Goal: Transaction & Acquisition: Book appointment/travel/reservation

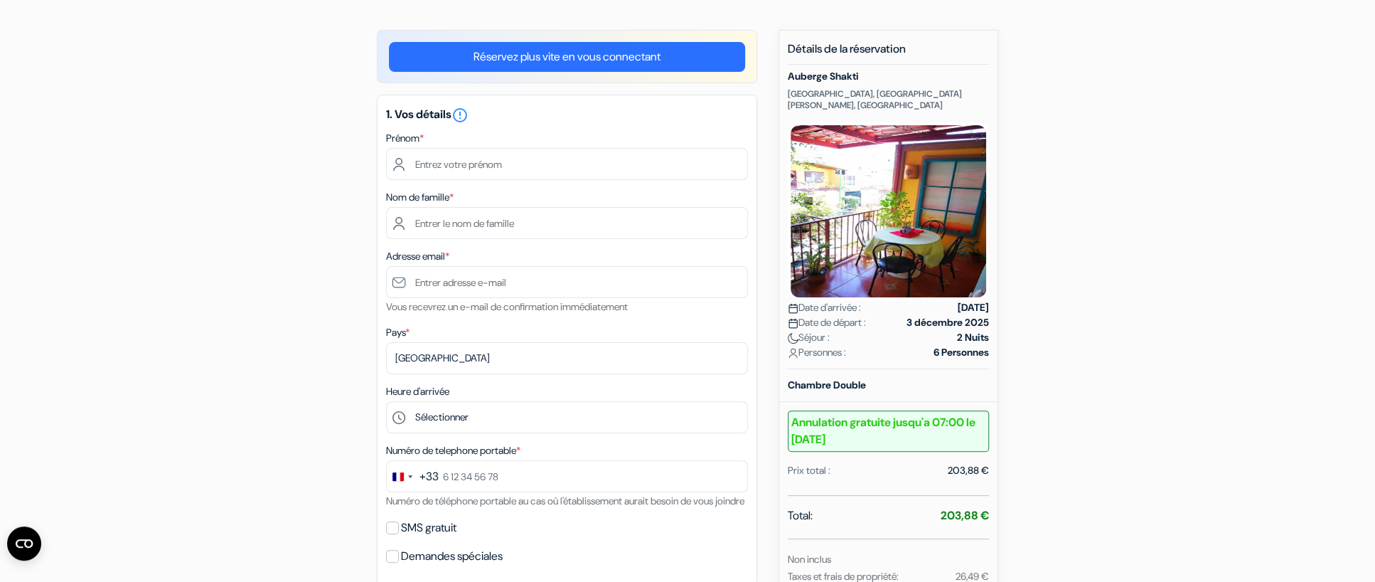
scroll to position [71, 0]
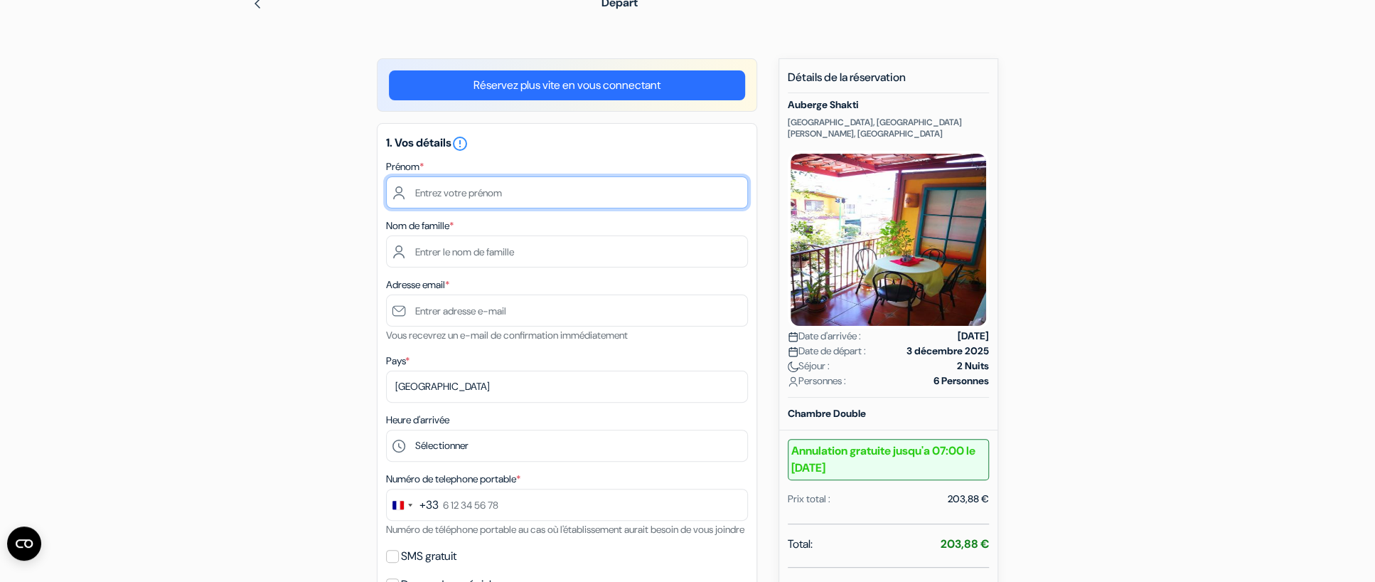
click at [430, 191] on input "text" at bounding box center [567, 192] width 362 height 32
type input "[PERSON_NAME]"
type input "CAMACHO"
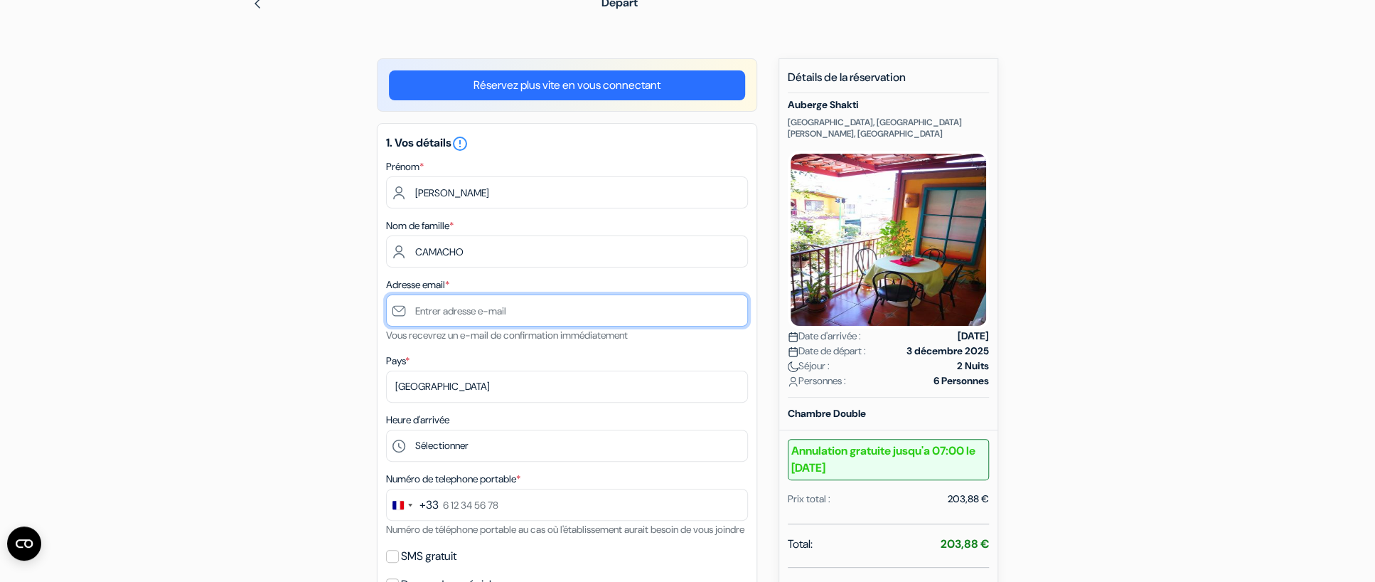
type input "[PERSON_NAME][EMAIL_ADDRESS][DOMAIN_NAME]"
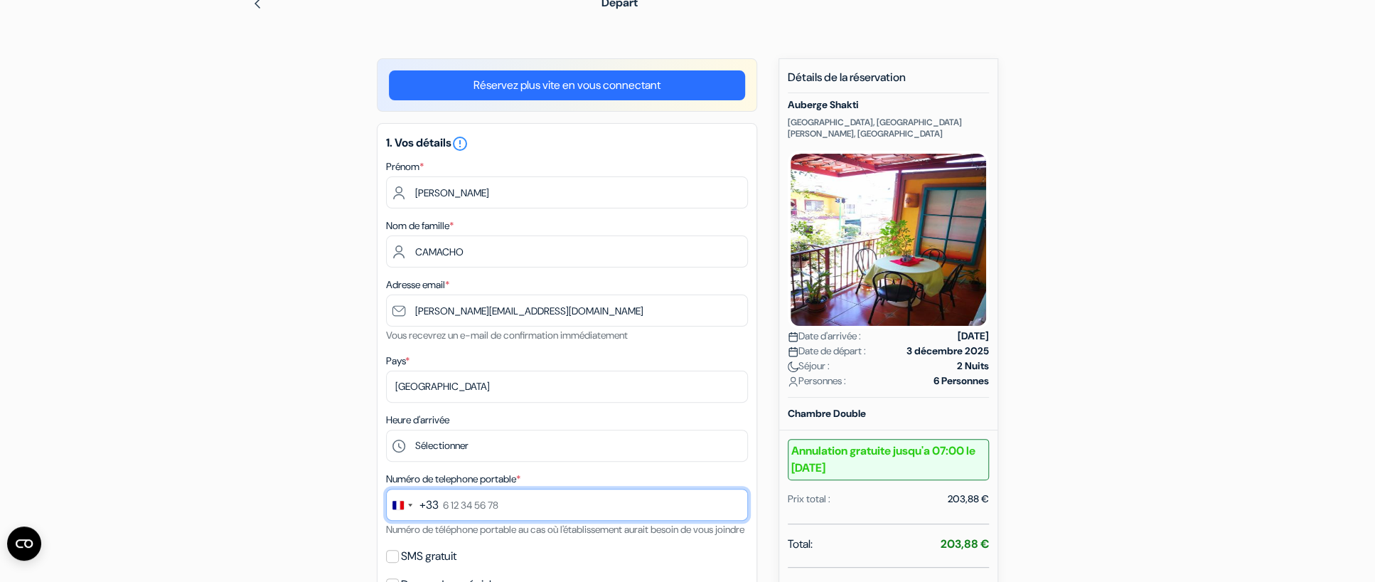
type input "0615773210"
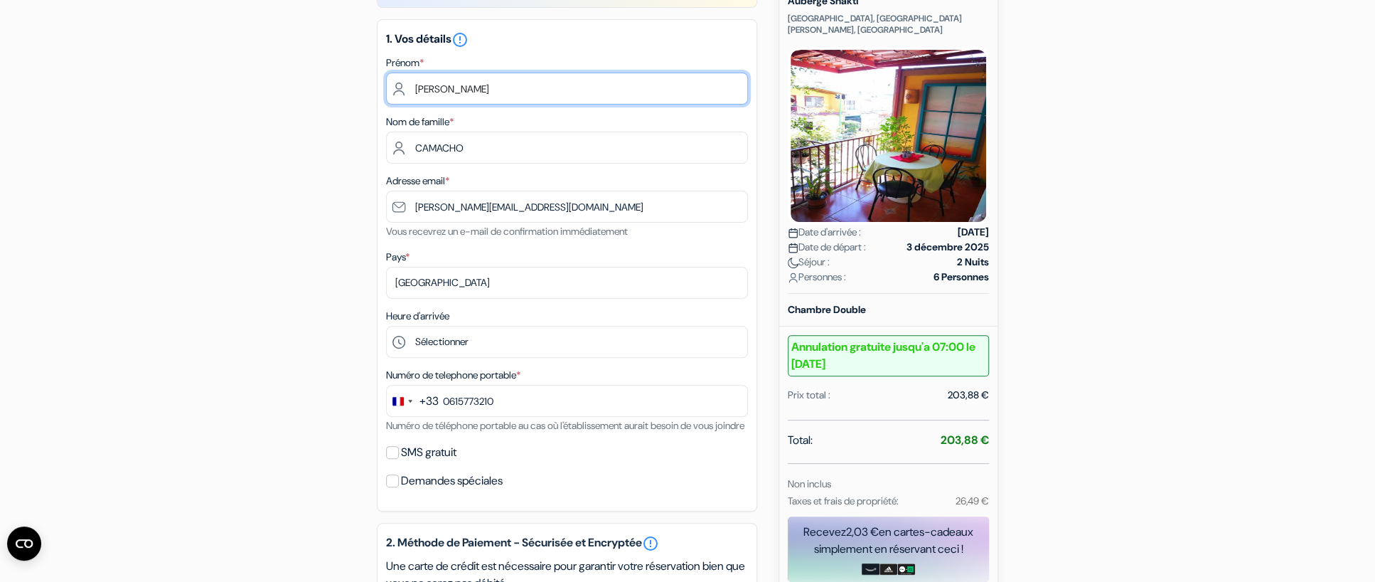
scroll to position [213, 0]
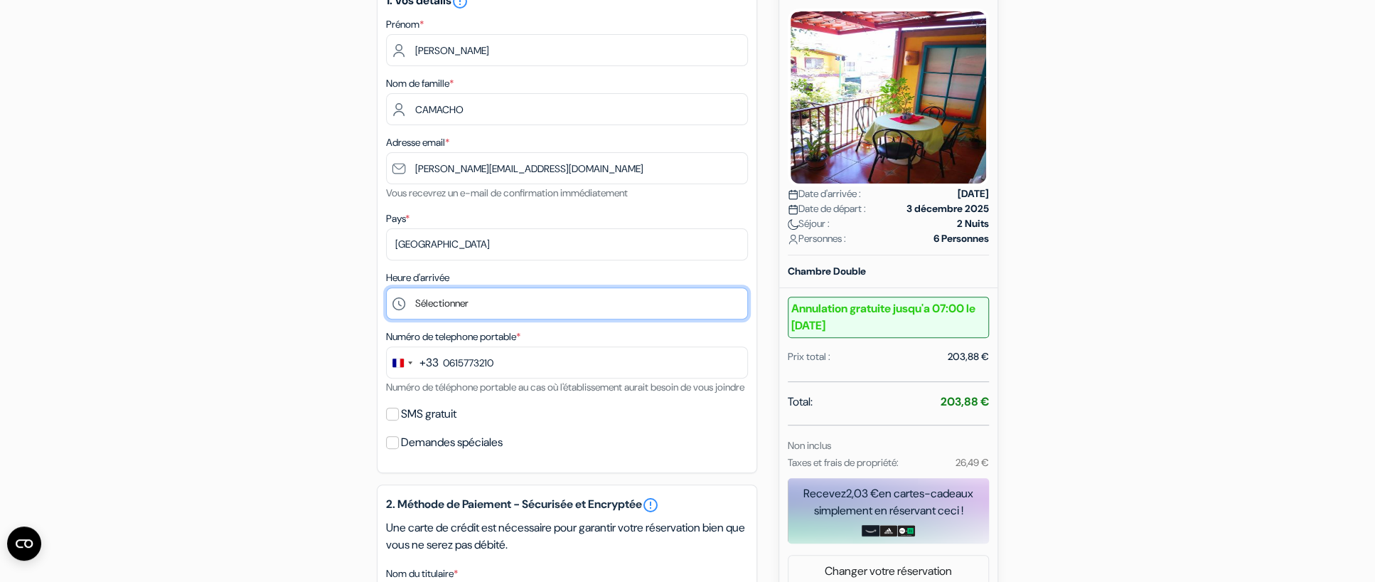
click at [514, 304] on select "Sélectionner 13:00 14:00 15:00 16:00 17:00 18:00 19:00 20:00 21:00 22:00 23:00 …" at bounding box center [567, 303] width 362 height 32
select select "23"
click at [386, 289] on select "Sélectionner 13:00 14:00 15:00 16:00 17:00 18:00 19:00 20:00 21:00 22:00 23:00 …" at bounding box center [567, 303] width 362 height 32
click at [391, 420] on input "SMS gratuit" at bounding box center [392, 414] width 13 height 13
checkbox input "true"
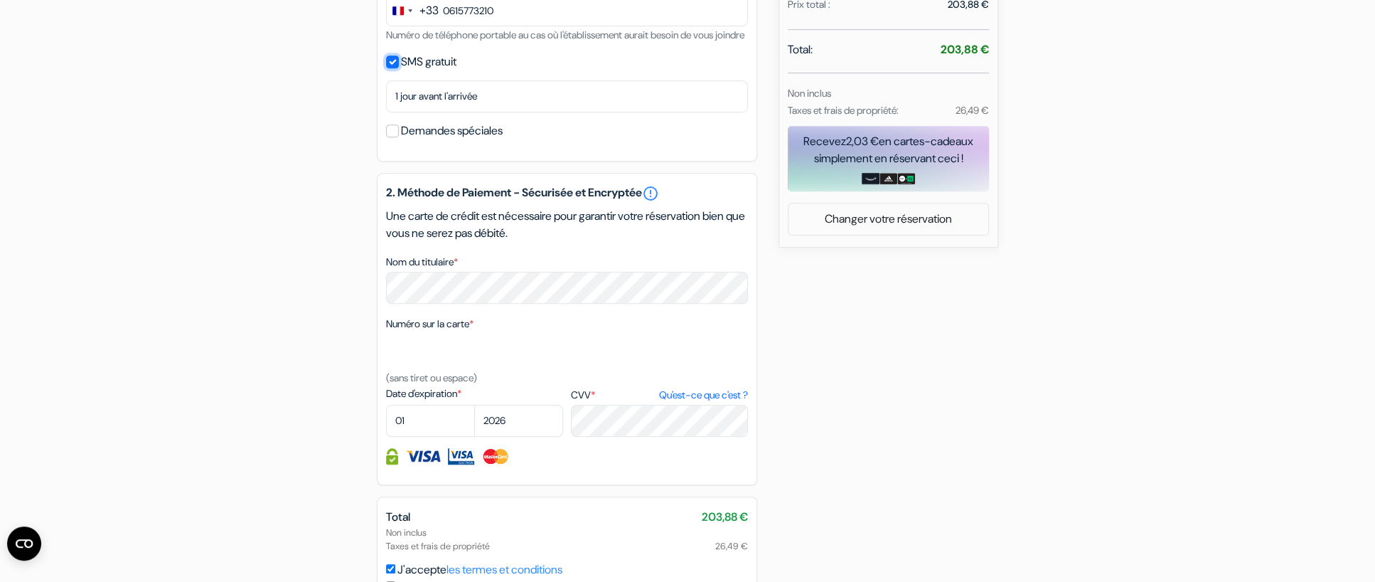
scroll to position [569, 0]
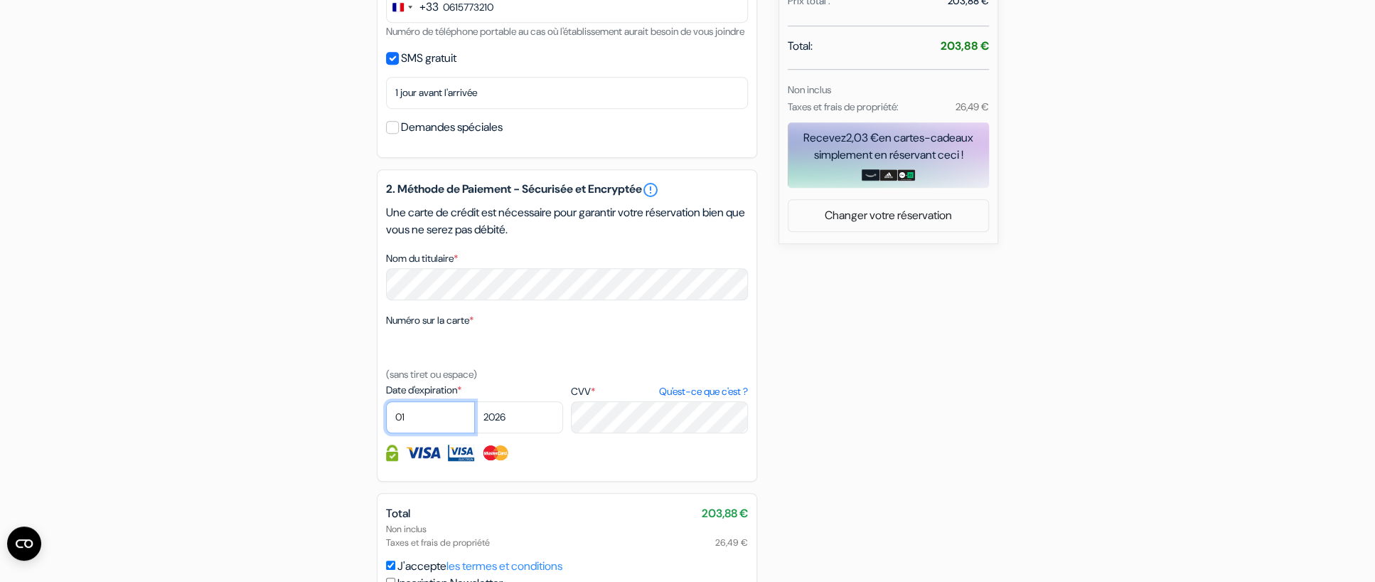
click at [432, 433] on select "01 02 03 04 05 06 07 08 09 10 11 12" at bounding box center [430, 417] width 89 height 32
select select "09"
click at [386, 422] on select "01 02 03 04 05 06 07 08 09 10 11 12" at bounding box center [430, 417] width 89 height 32
click at [536, 433] on select "2025 2026 2027 2028 2029 2030 2031 2032 2033 2034 2035 2036 2037 2038 2039 2040…" at bounding box center [518, 417] width 89 height 32
select select "2027"
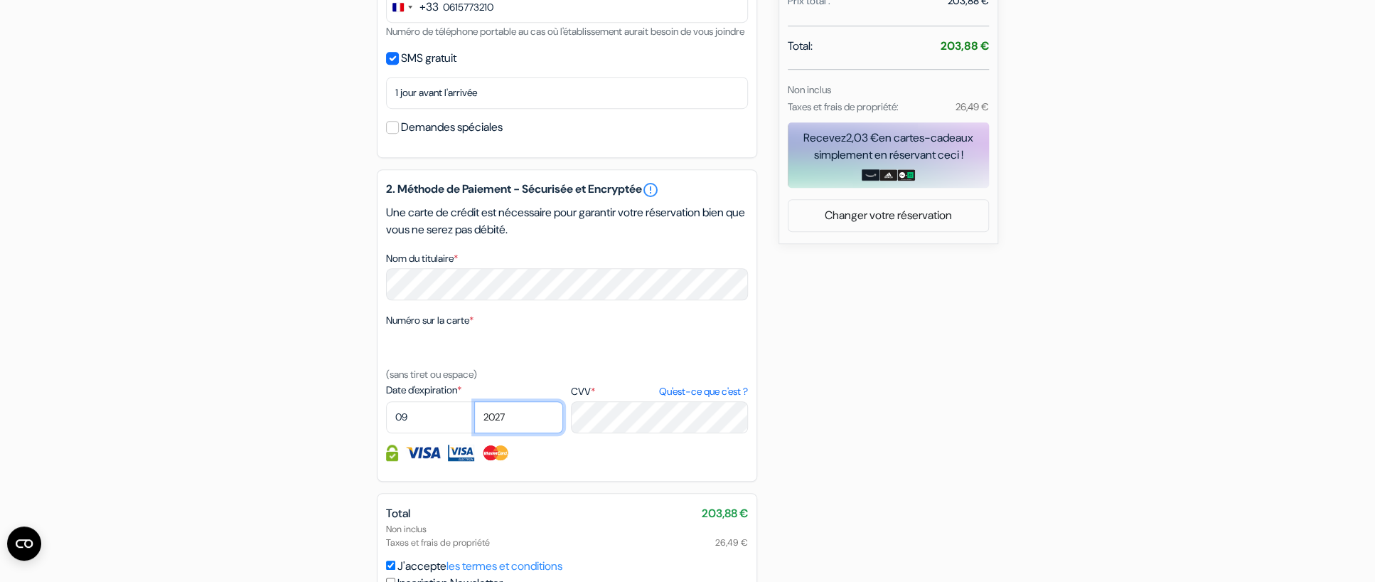
click at [474, 422] on select "2025 2026 2027 2028 2029 2030 2031 2032 2033 2034 2035 2036 2037 2038 2039 2040…" at bounding box center [518, 417] width 89 height 32
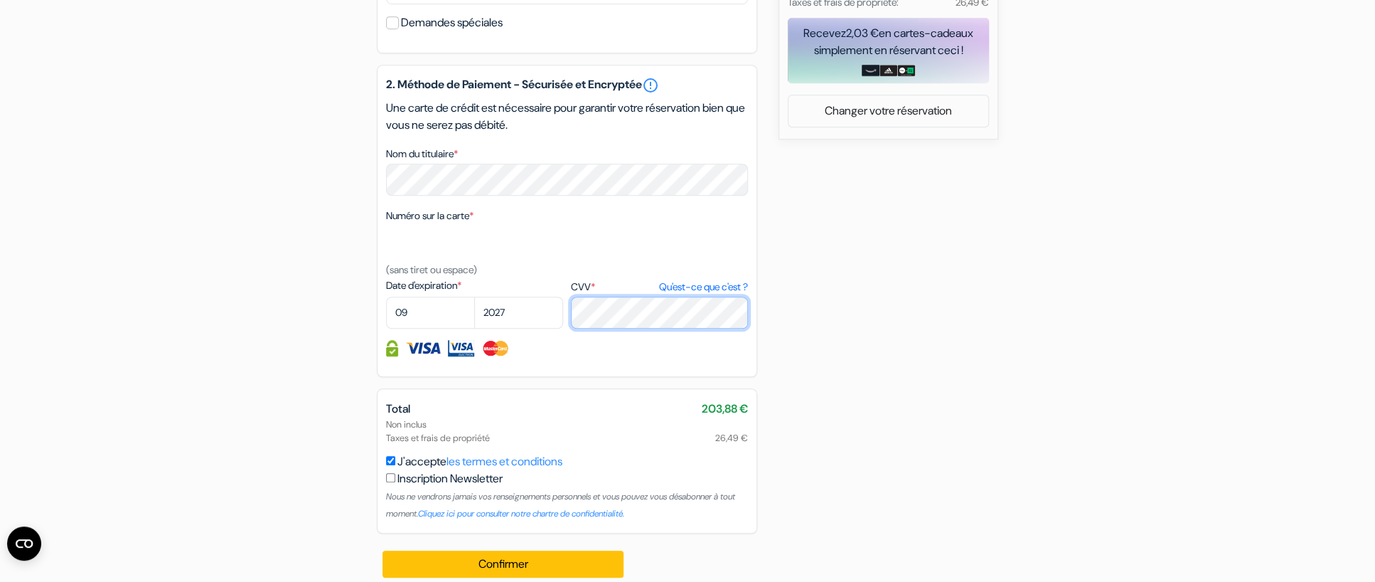
scroll to position [707, 0]
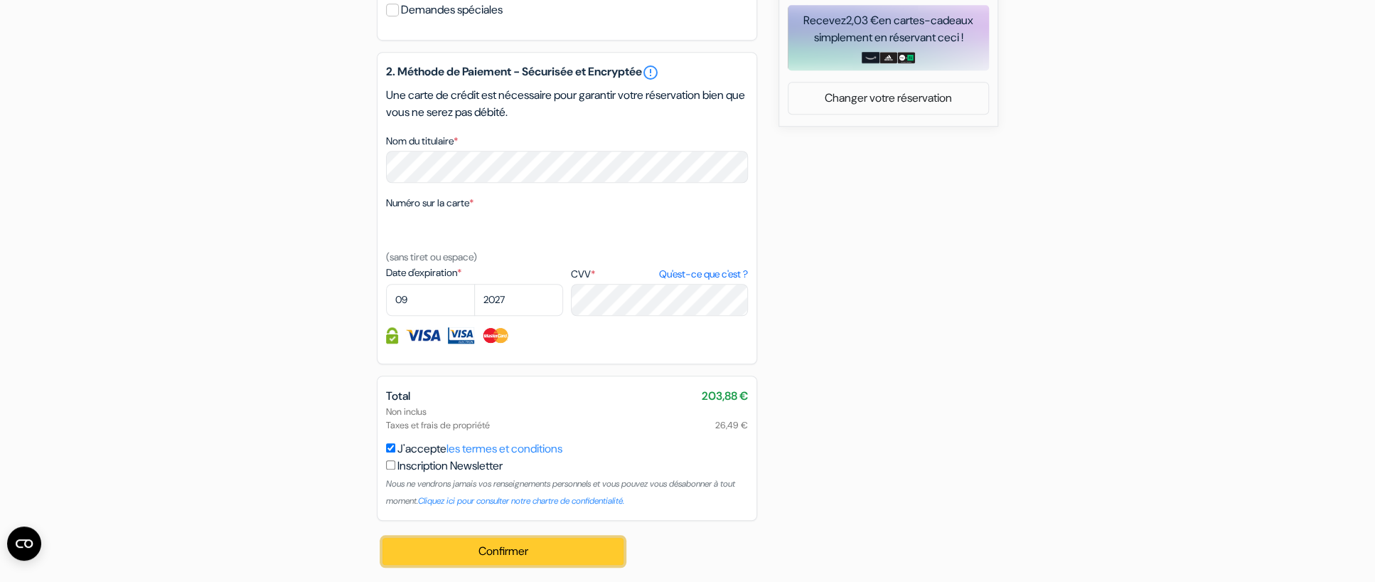
click at [533, 550] on button "Confirmer Loading..." at bounding box center [503, 551] width 241 height 27
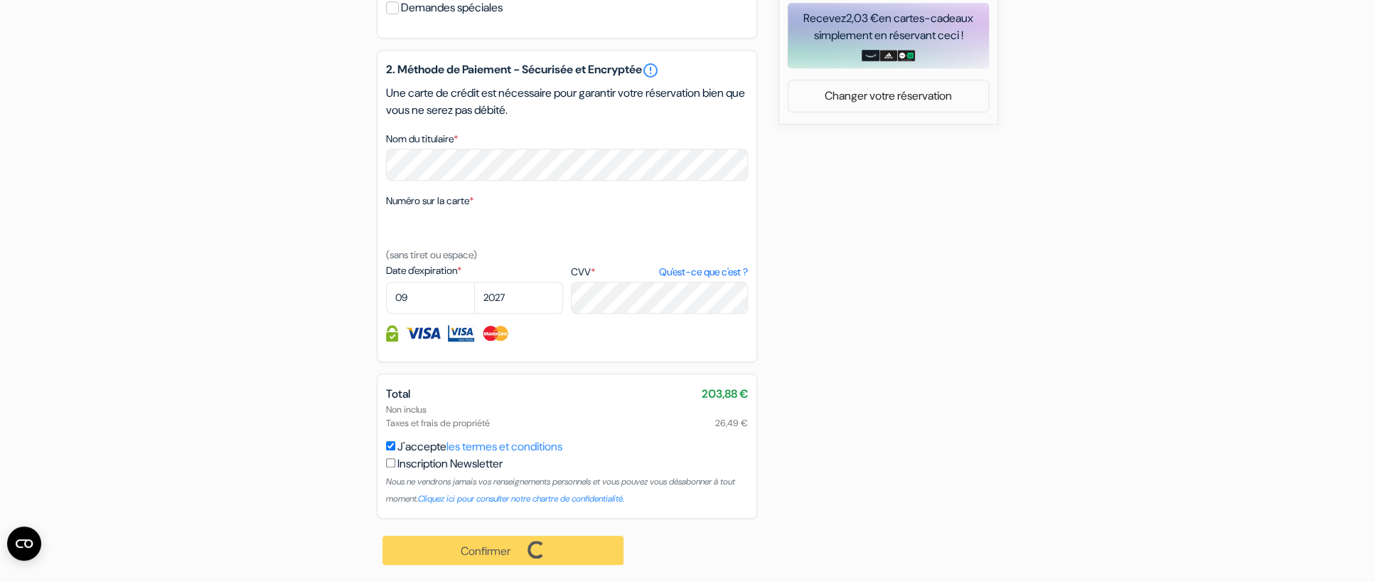
click at [533, 550] on div "Confirmer Loading... Traitement de la demande..." at bounding box center [504, 549] width 254 height 63
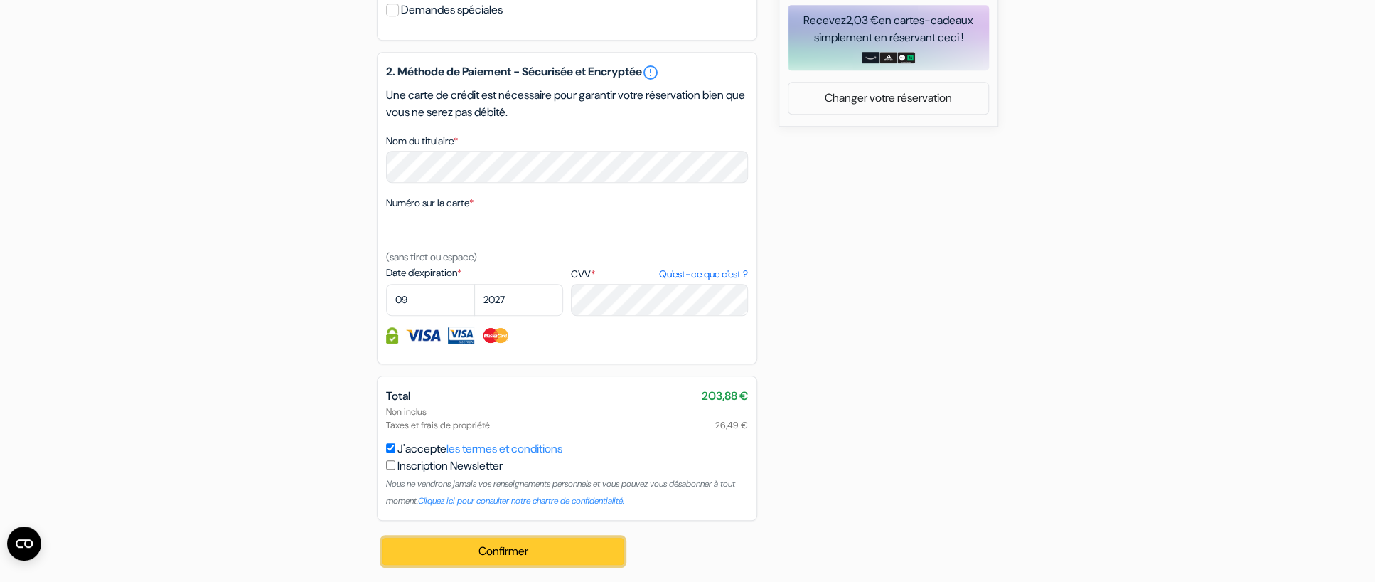
click at [512, 549] on button "Confirmer Loading..." at bounding box center [503, 551] width 241 height 27
click at [505, 551] on button "Confirmer Loading..." at bounding box center [503, 551] width 241 height 27
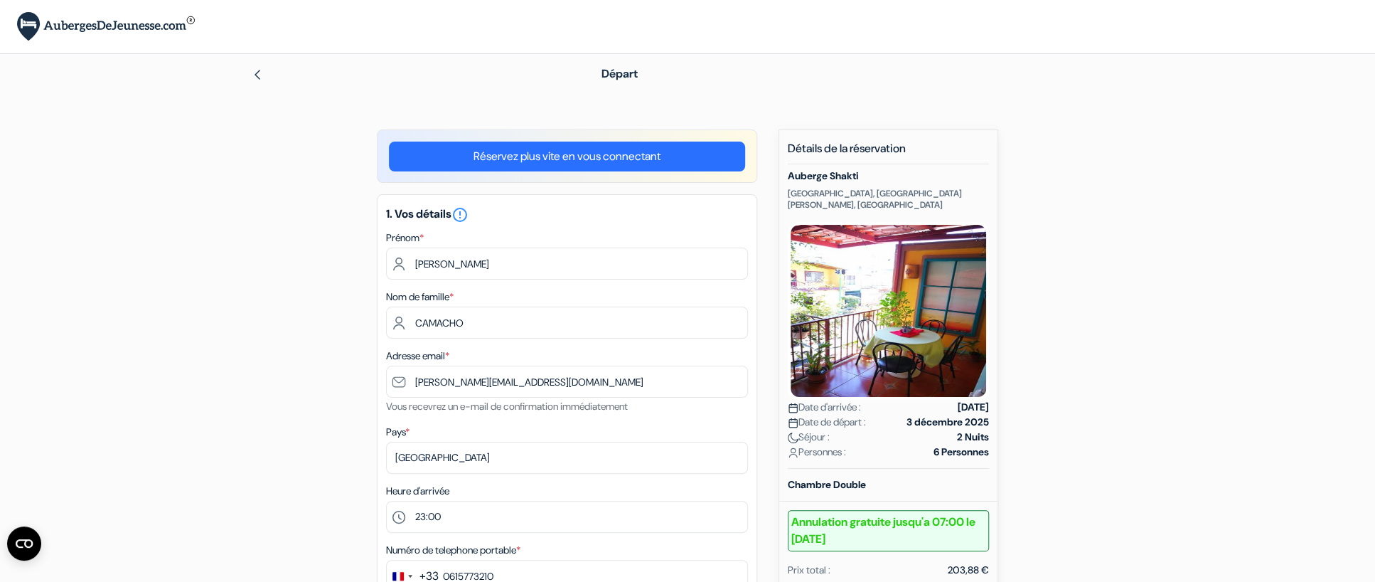
scroll to position [0, 0]
click at [591, 153] on link "Réservez plus vite en vous connectant" at bounding box center [567, 157] width 356 height 30
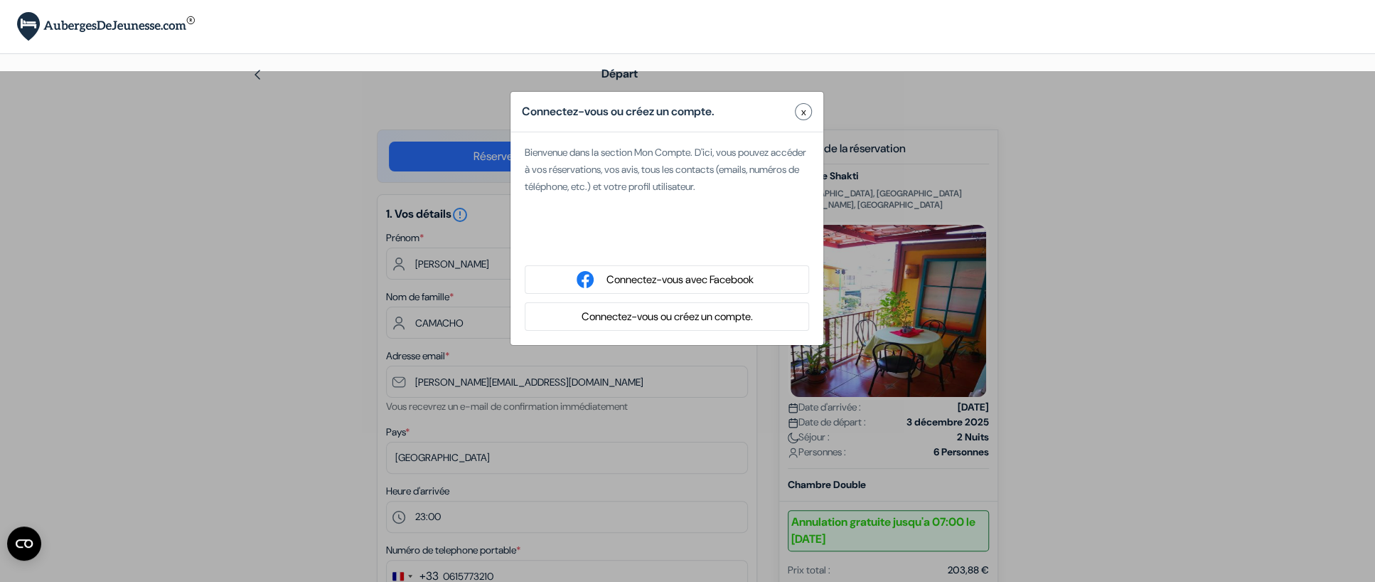
click at [671, 314] on button "Connectez-vous ou créez un compte." at bounding box center [667, 317] width 180 height 18
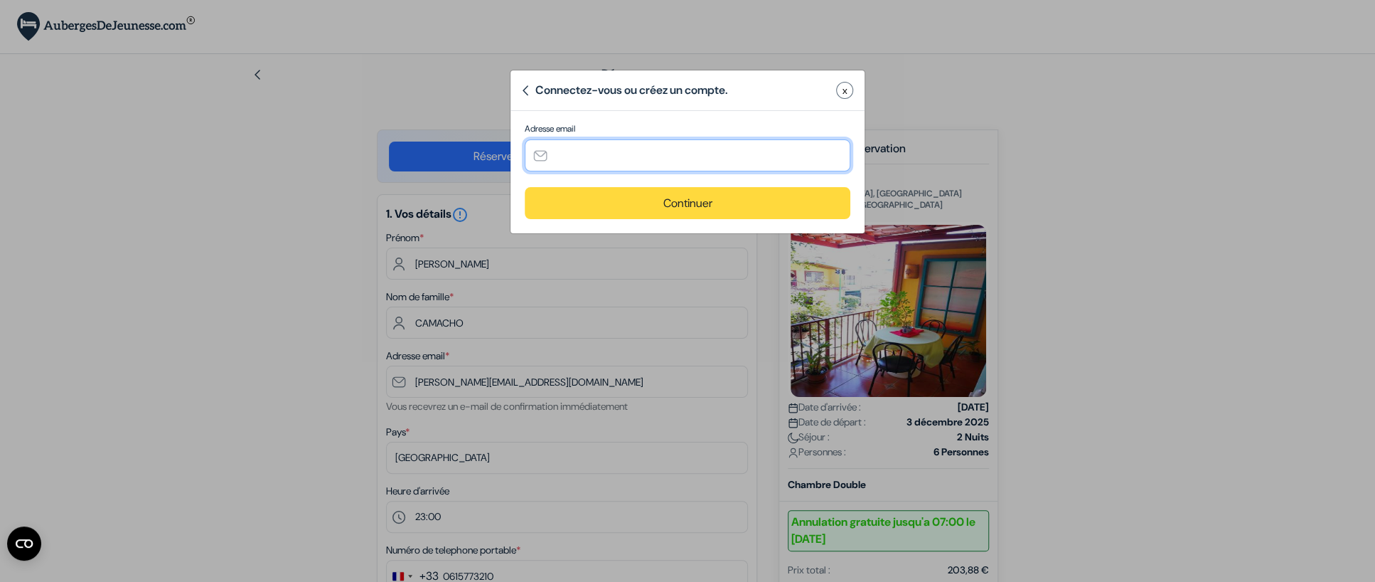
click at [584, 153] on input "text" at bounding box center [688, 155] width 326 height 32
type input "[PERSON_NAME][EMAIL_ADDRESS][PERSON_NAME][DOMAIN_NAME]"
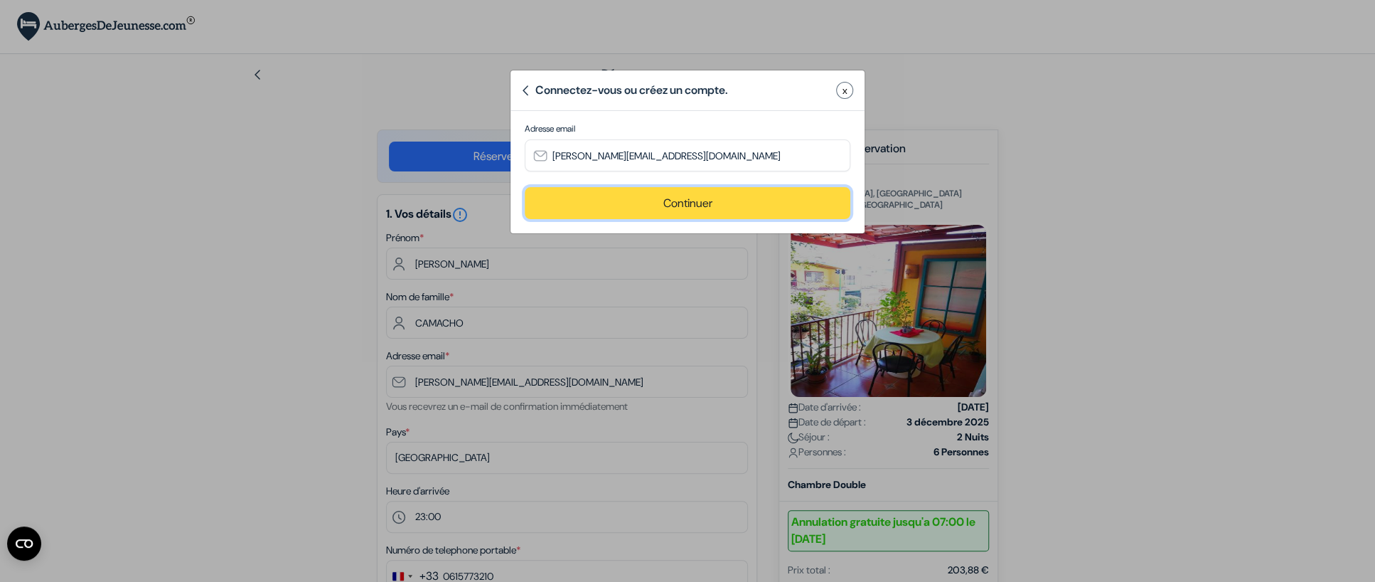
click at [705, 196] on button "Continuer" at bounding box center [688, 203] width 326 height 32
type input "[PERSON_NAME][EMAIL_ADDRESS][PERSON_NAME][DOMAIN_NAME]"
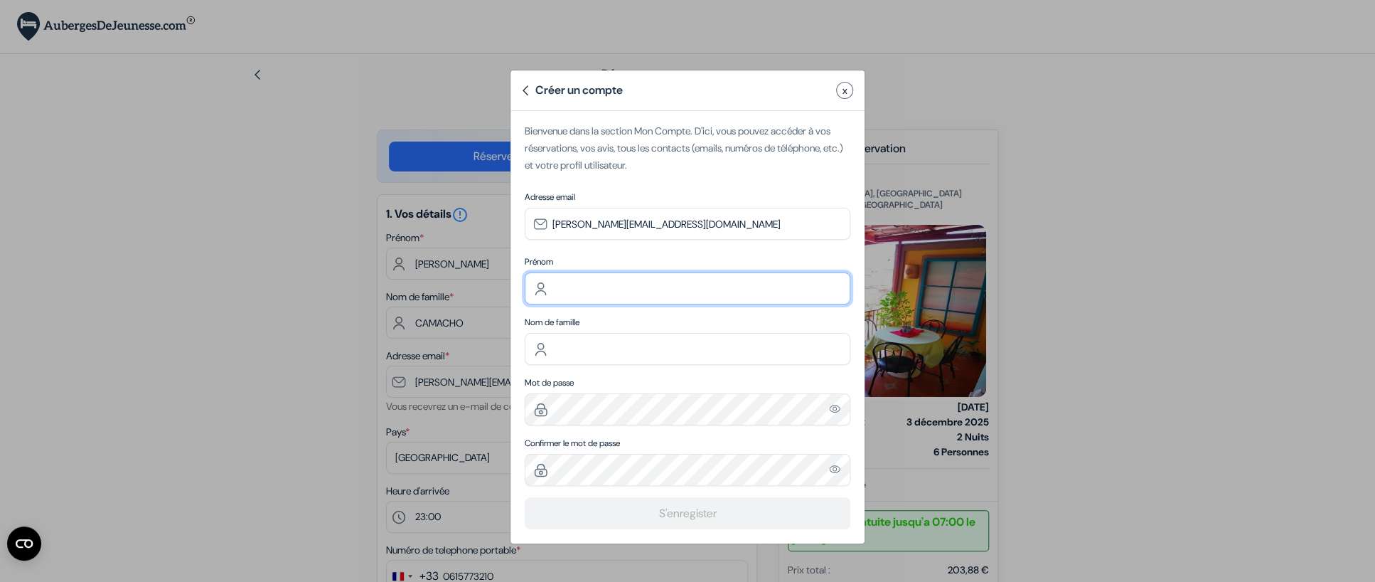
click at [580, 283] on input "text" at bounding box center [688, 288] width 326 height 32
type input "[PERSON_NAME]"
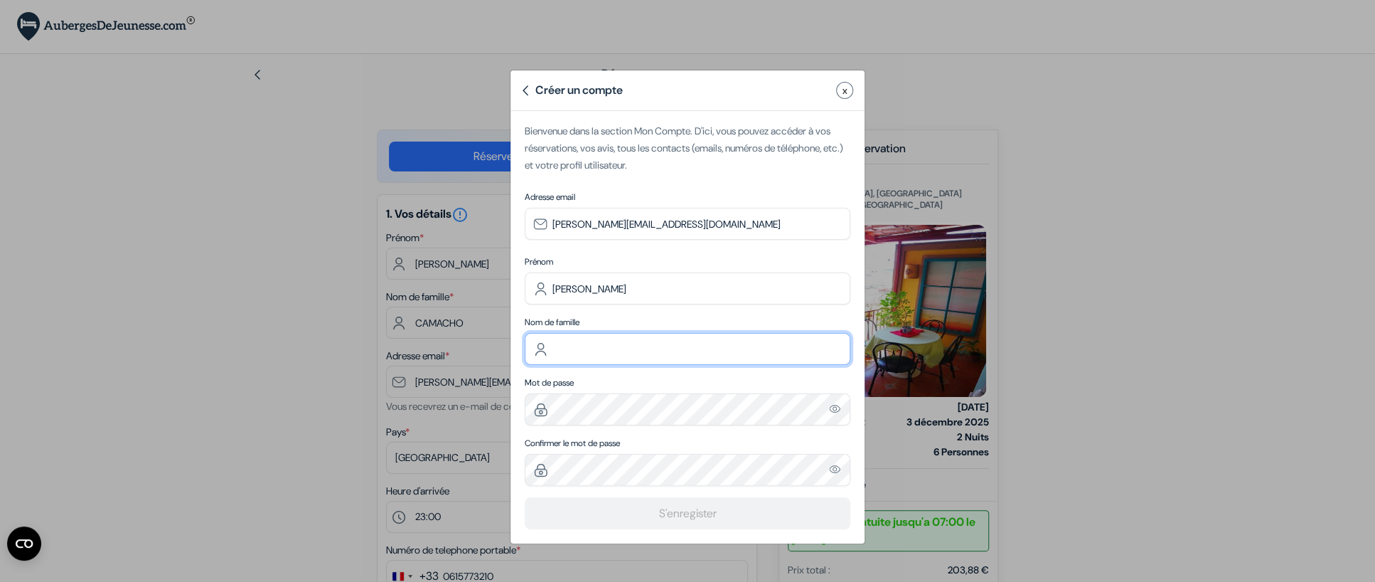
type input "CAMACHO"
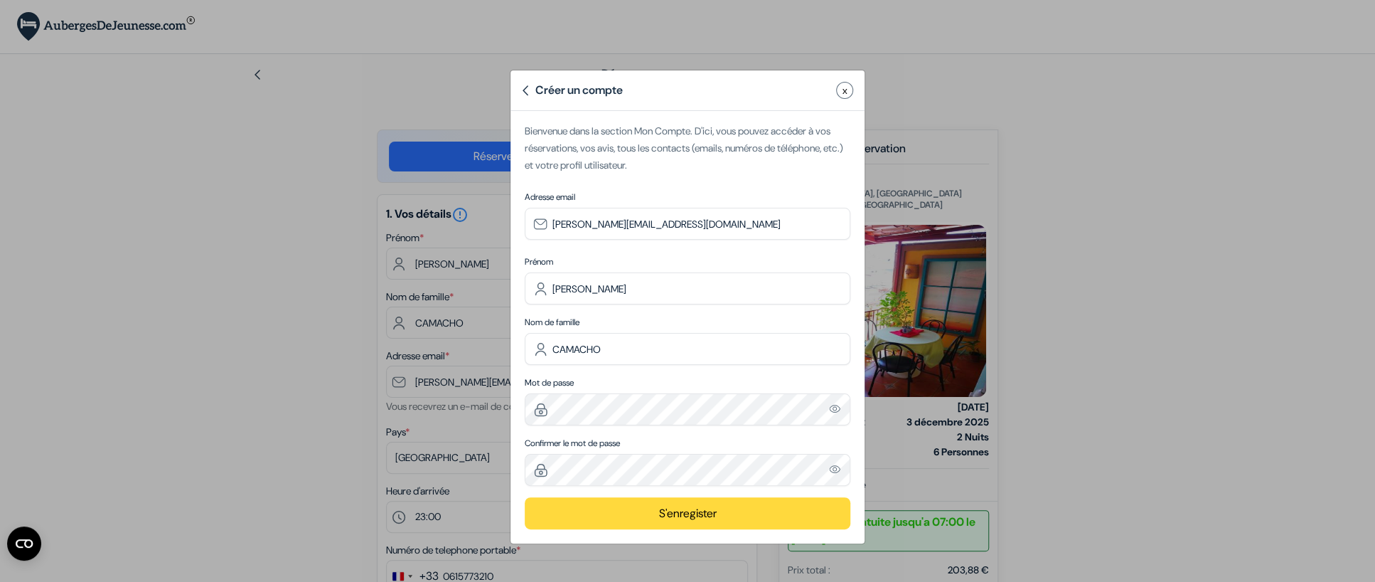
click at [832, 467] on img "Please enter a valid email address" at bounding box center [835, 469] width 13 height 12
click at [708, 511] on button "S'enregister" at bounding box center [688, 513] width 326 height 32
click at [651, 505] on button "S'enregister" at bounding box center [688, 513] width 326 height 32
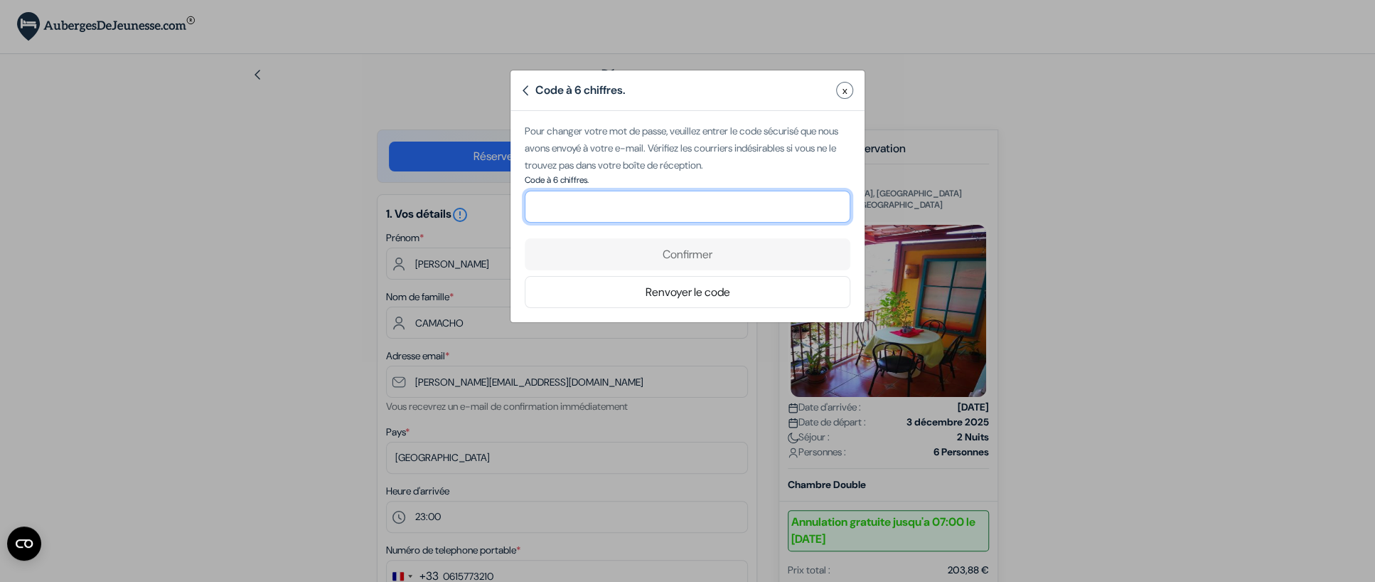
click at [561, 203] on input "number" at bounding box center [688, 207] width 326 height 32
paste input "691798"
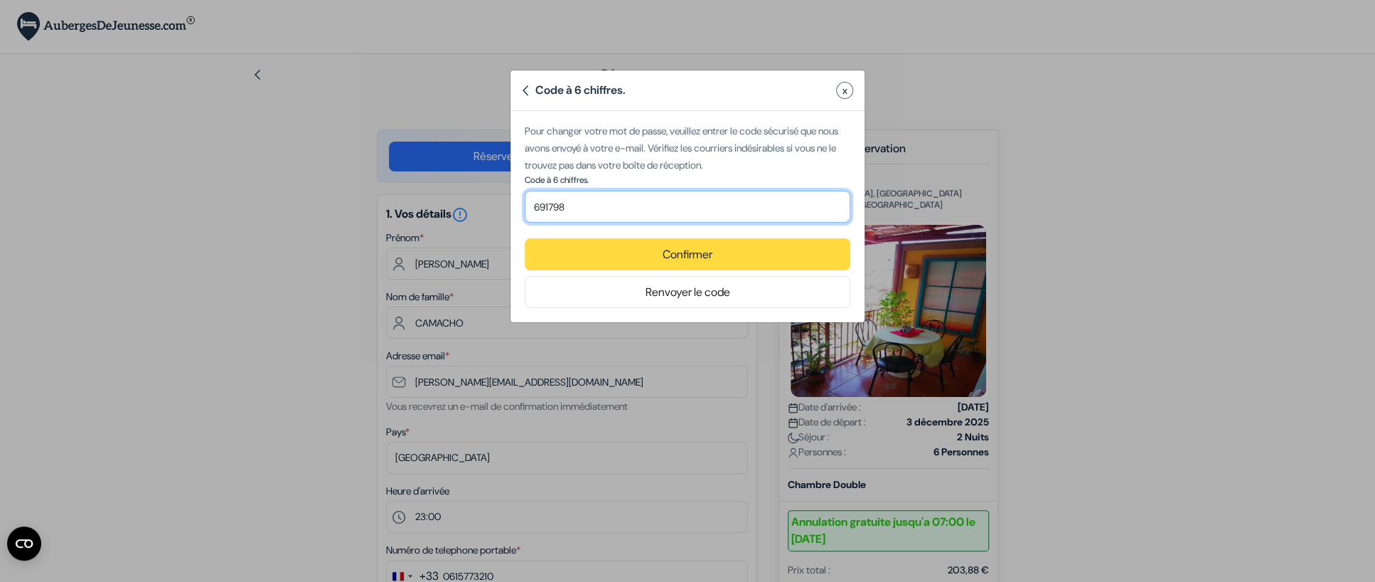
type input "691798"
click at [691, 253] on button "Confirmer" at bounding box center [688, 254] width 326 height 32
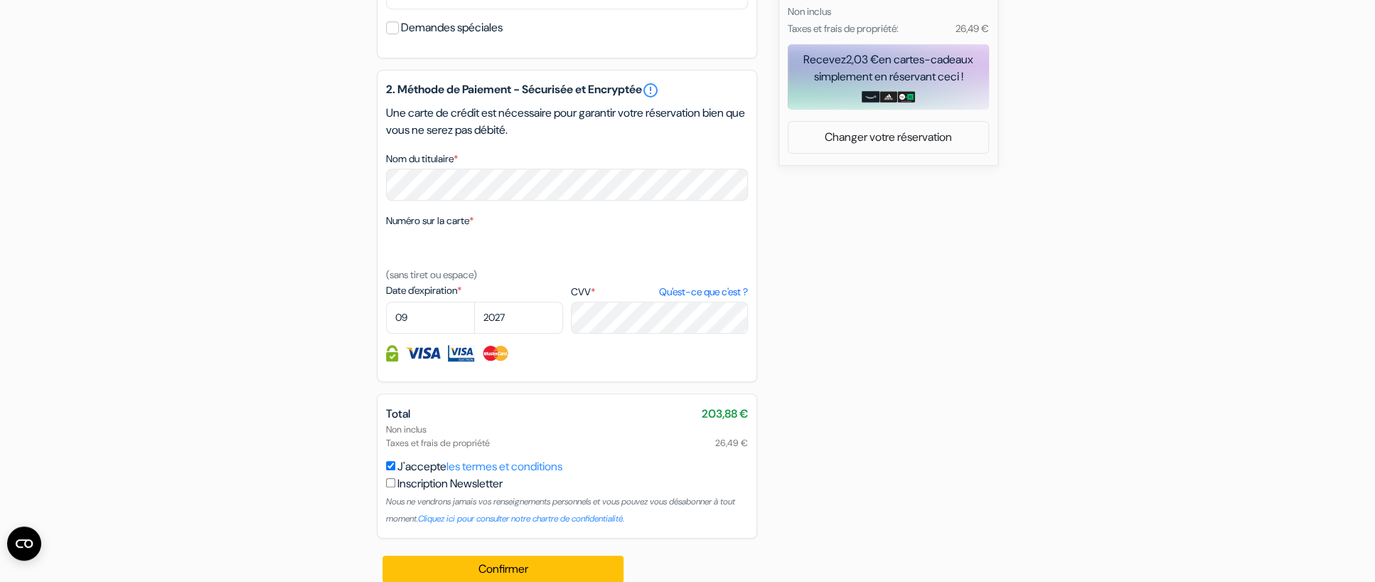
scroll to position [686, 0]
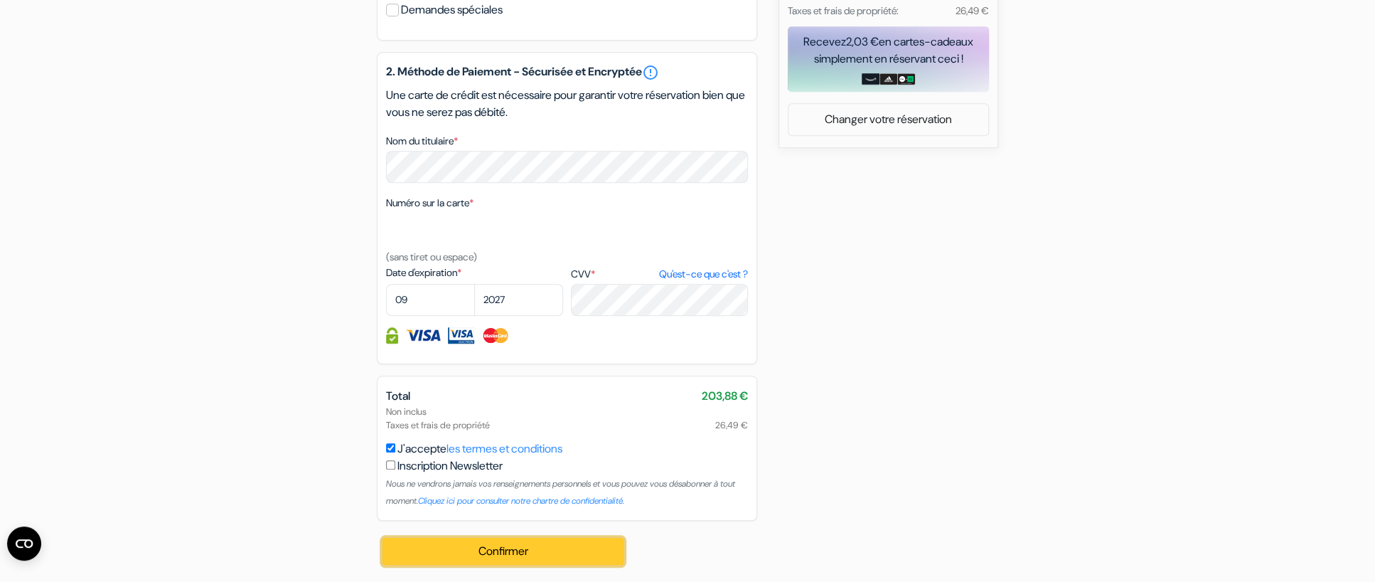
click at [517, 547] on button "Confirmer Loading..." at bounding box center [503, 551] width 241 height 27
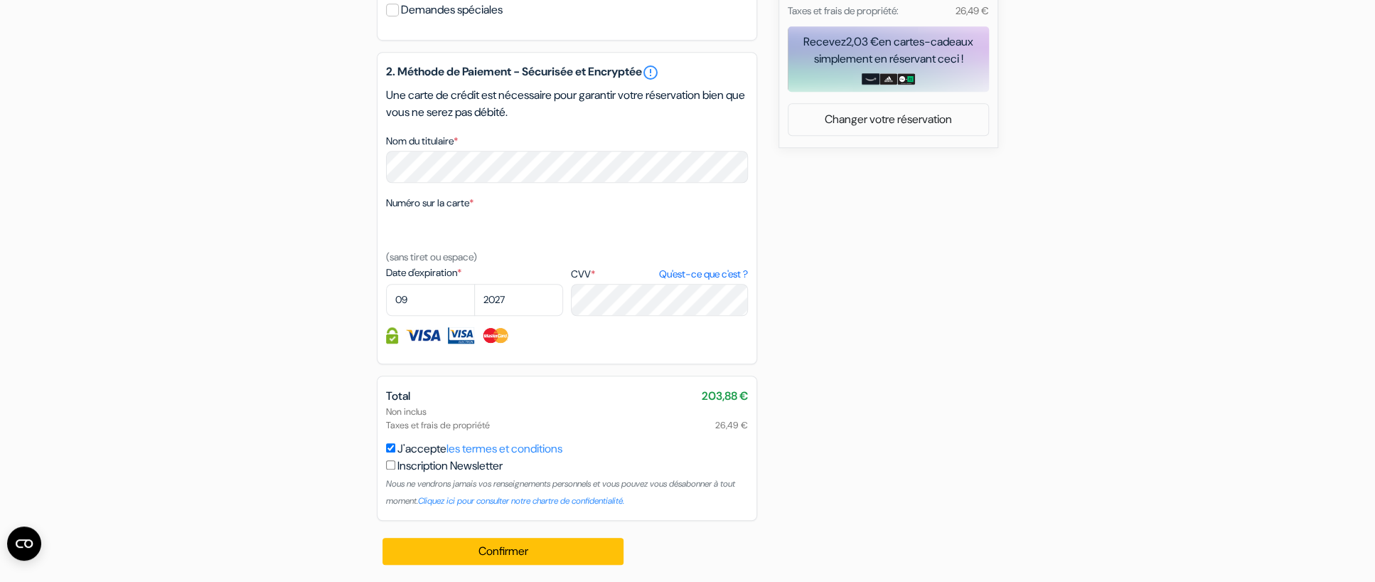
click at [389, 464] on input "checkbox" at bounding box center [390, 464] width 9 height 9
checkbox input "true"
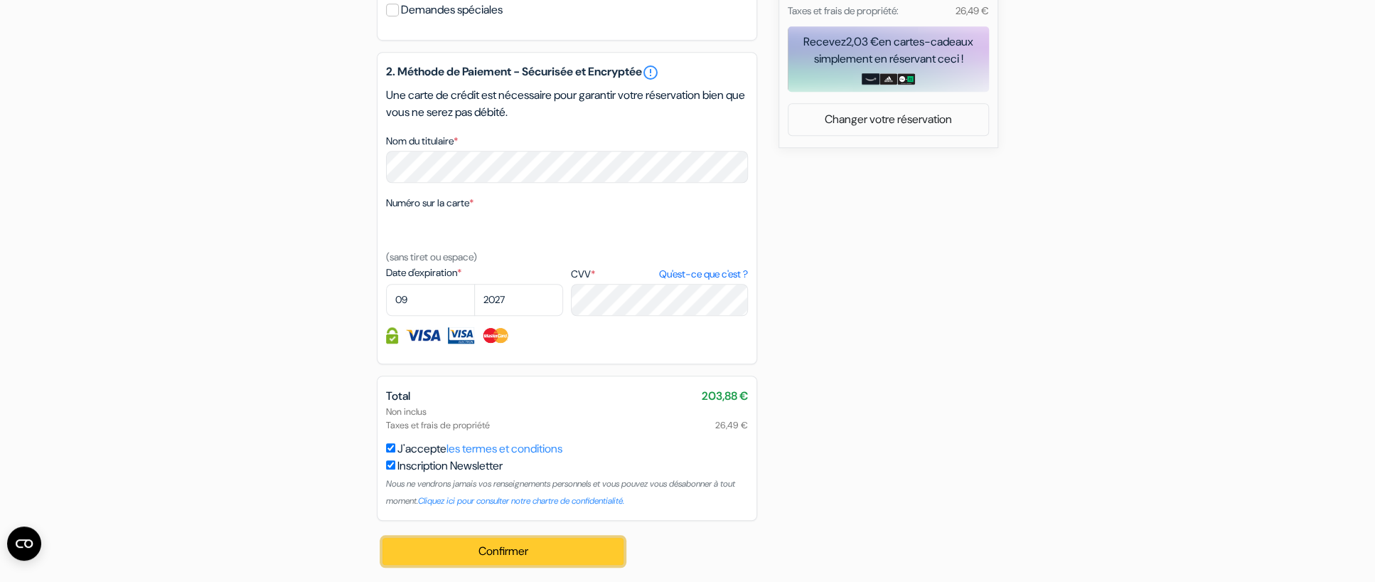
click at [531, 552] on button "Confirmer Loading..." at bounding box center [503, 551] width 241 height 27
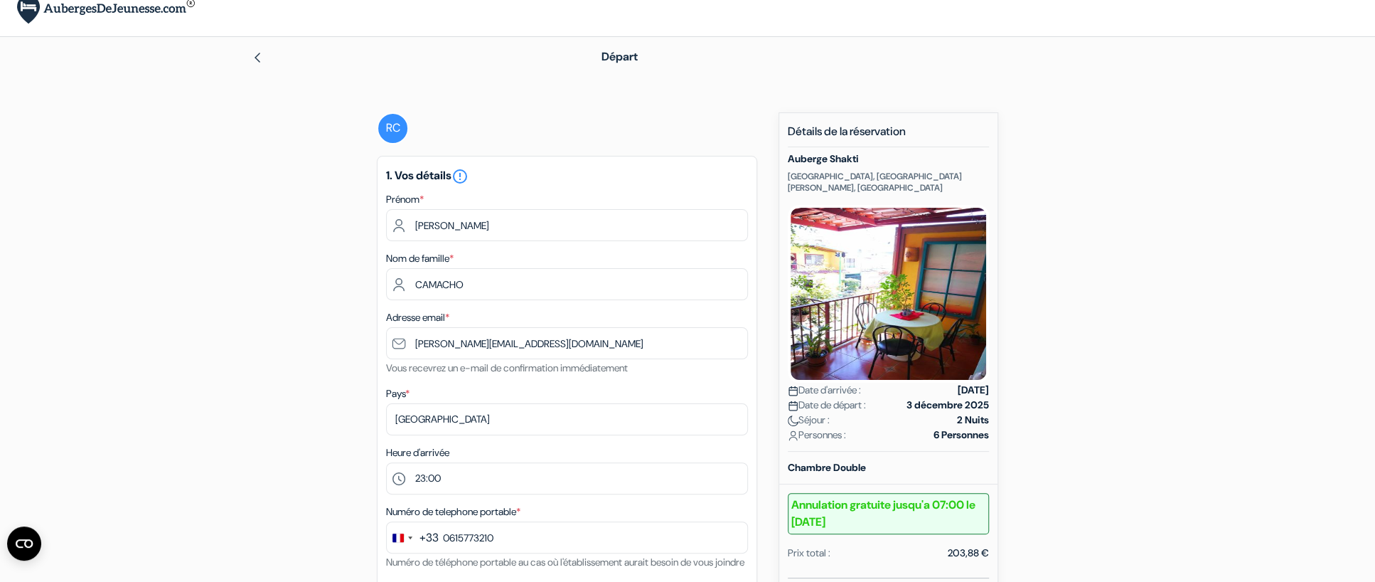
scroll to position [0, 0]
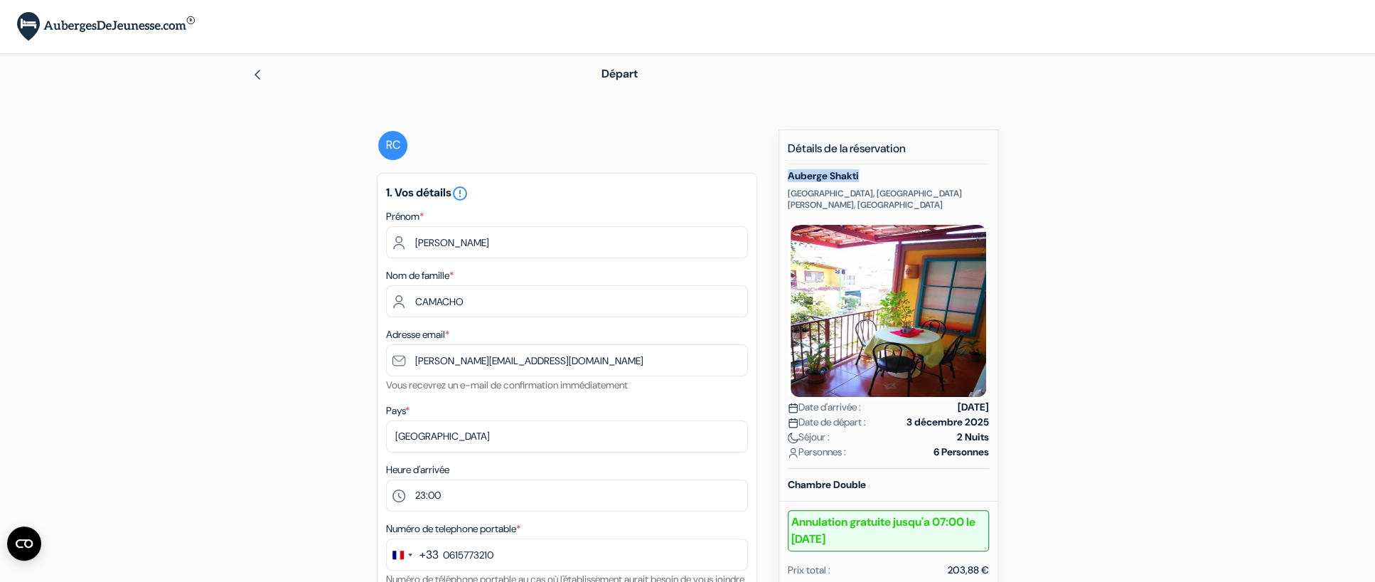
drag, startPoint x: 861, startPoint y: 175, endPoint x: 781, endPoint y: 176, distance: 79.7
click at [781, 176] on div "Nouvelle Réservation Détails de la réservation Auberge Shakti Avenida 8, calle …" at bounding box center [889, 470] width 220 height 683
copy h5 "Auberge Shakti"
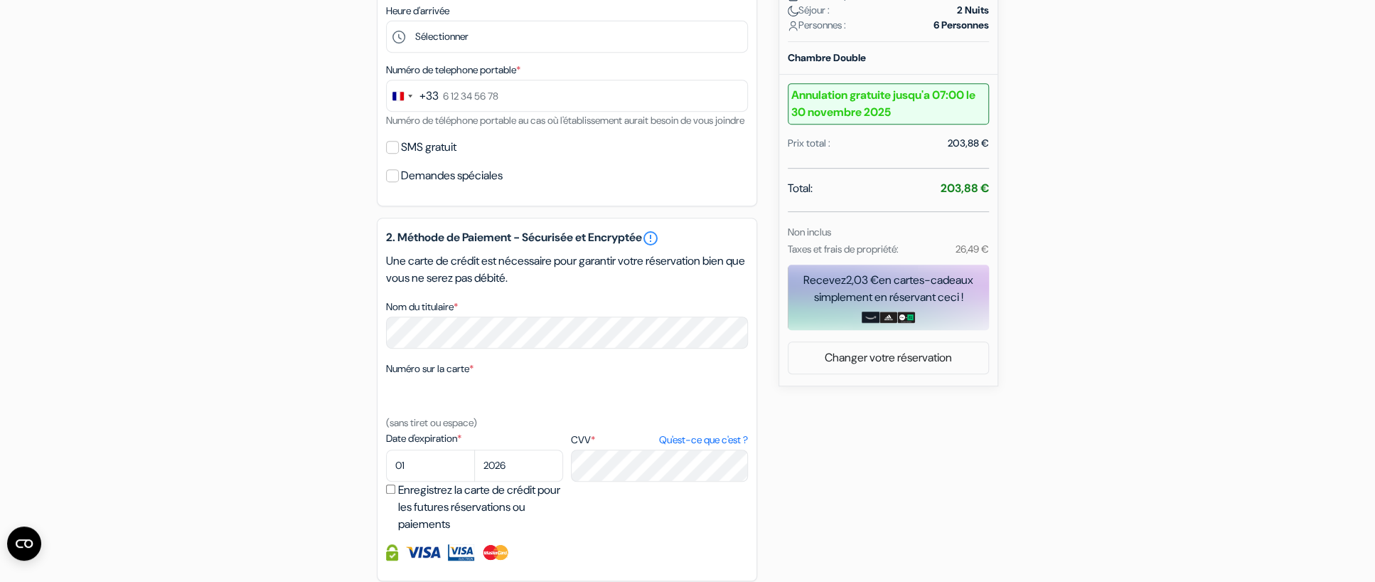
scroll to position [498, 0]
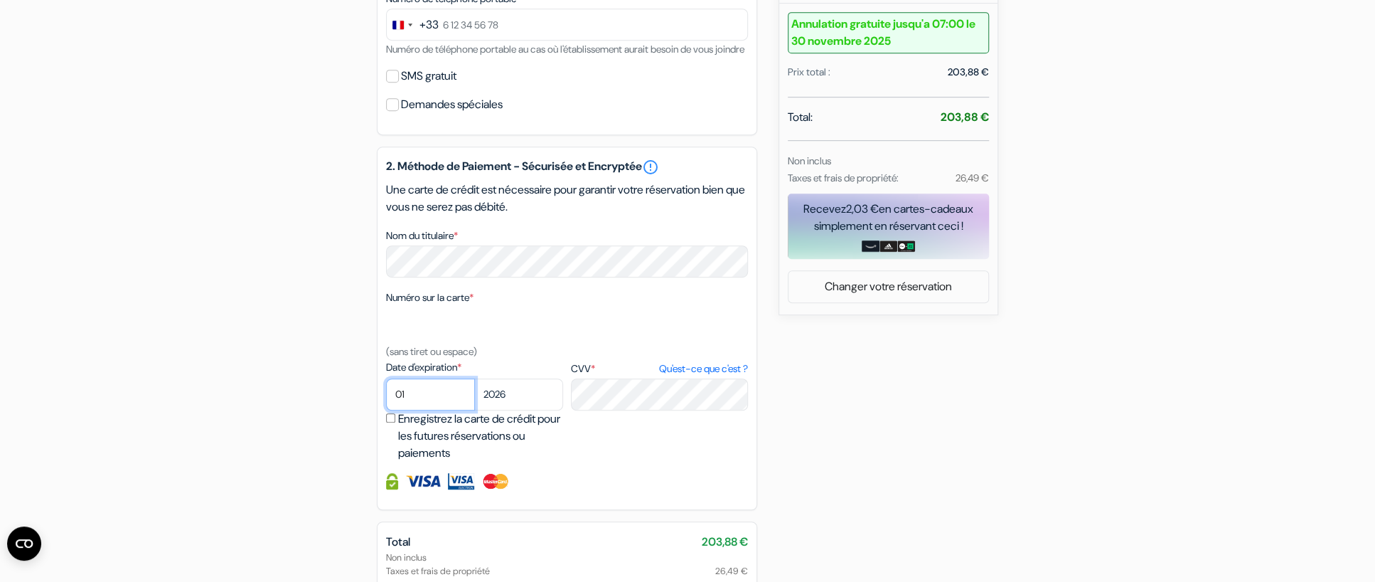
click at [412, 410] on select "01 02 03 04 05 06 07 08 09 10 11 12" at bounding box center [430, 394] width 89 height 32
select select "09"
click at [386, 400] on select "01 02 03 04 05 06 07 08 09 10 11 12" at bounding box center [430, 394] width 89 height 32
click at [520, 410] on select "2025 2026 2027 2028 2029 2030 2031 2032 2033 2034 2035 2036 2037 2038 2039 2040…" at bounding box center [518, 394] width 89 height 32
select select "2027"
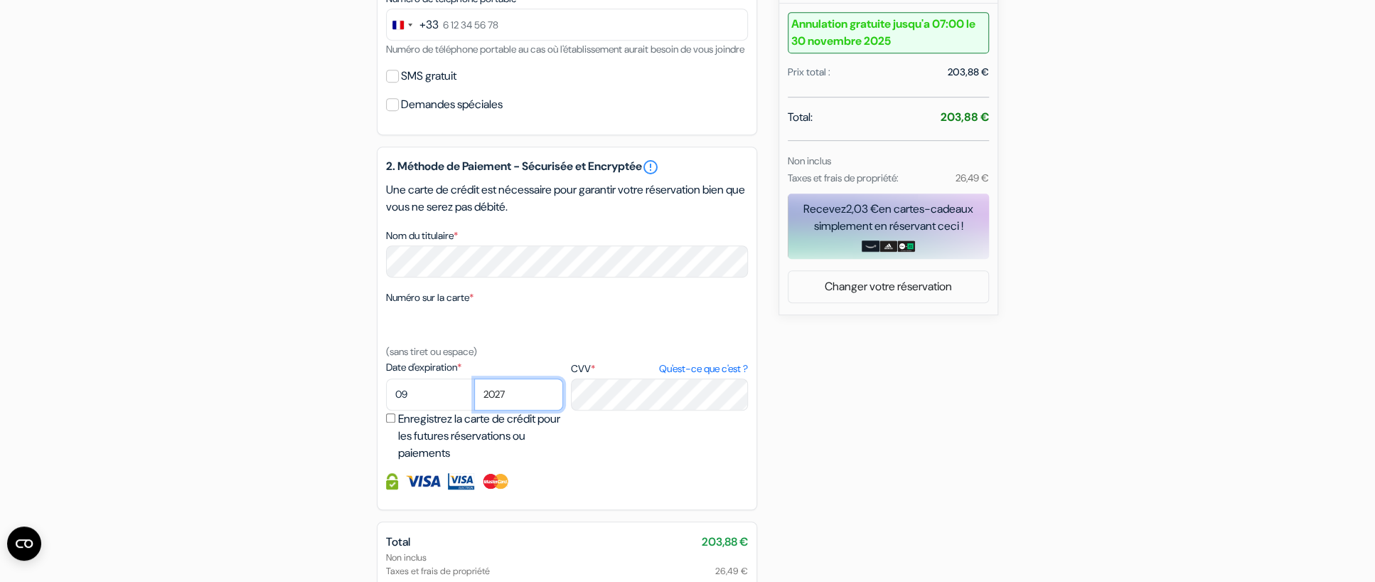
click at [474, 400] on select "2025 2026 2027 2028 2029 2030 2031 2032 2033 2034 2035 2036 2037 2038 2039 2040…" at bounding box center [518, 394] width 89 height 32
click at [645, 462] on div "Date d'expiration * 01 02 03 04 05 06 07 08 09 10 [DATE] 2026 2027 2028 2029 20…" at bounding box center [567, 411] width 362 height 102
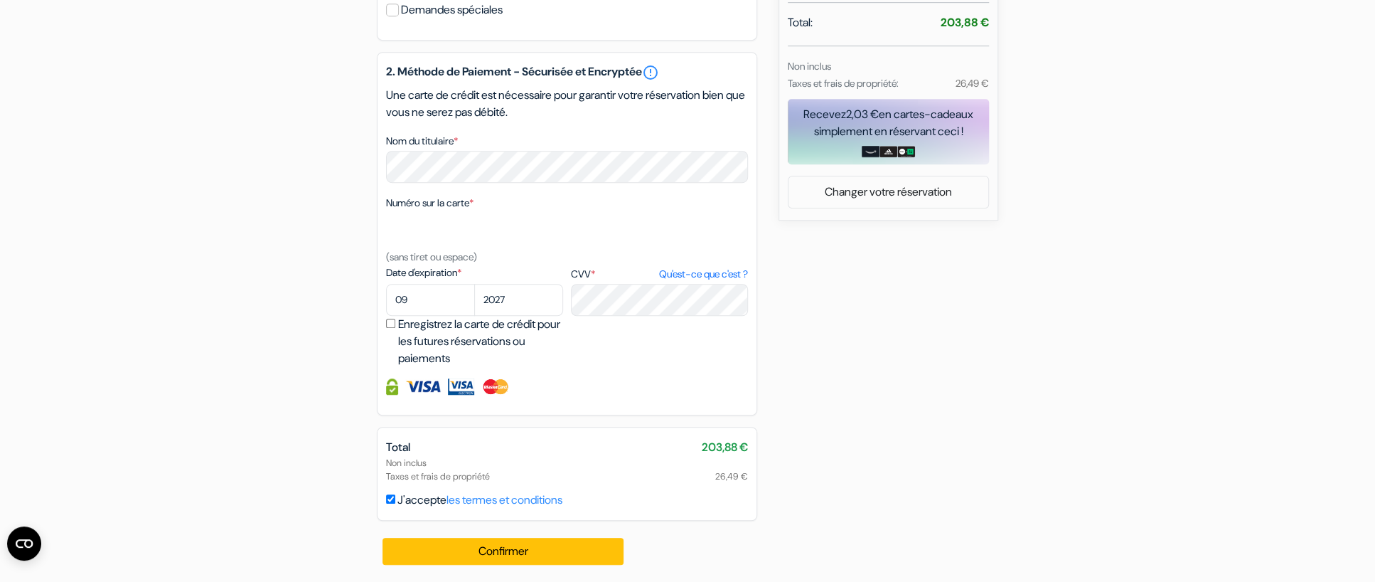
scroll to position [613, 0]
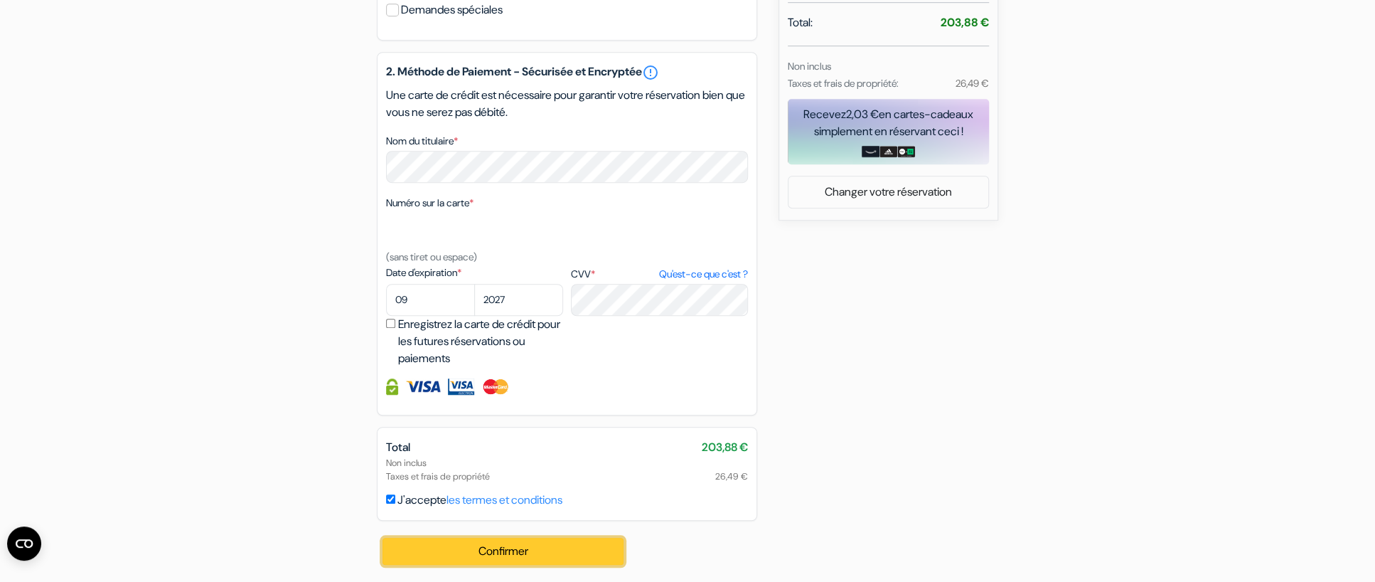
click at [530, 548] on button "Confirmer Loading..." at bounding box center [503, 551] width 241 height 27
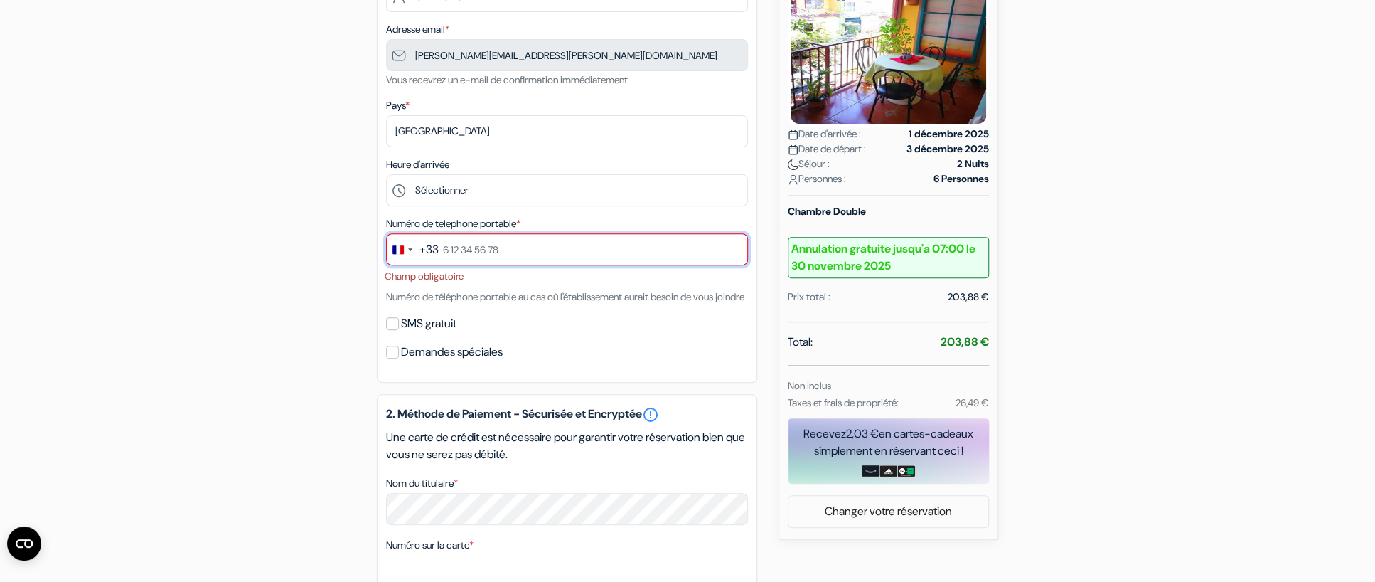
scroll to position [235, 0]
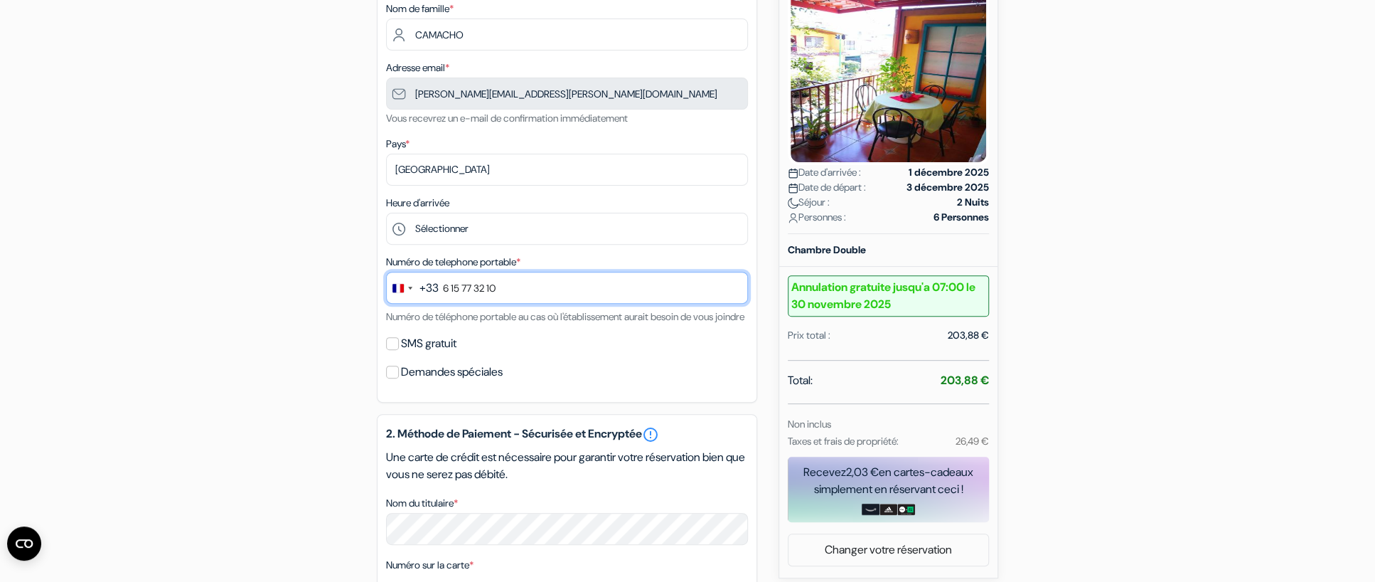
type input "6 15 77 32 10"
click at [386, 350] on input "SMS gratuit" at bounding box center [392, 343] width 13 height 13
checkbox input "true"
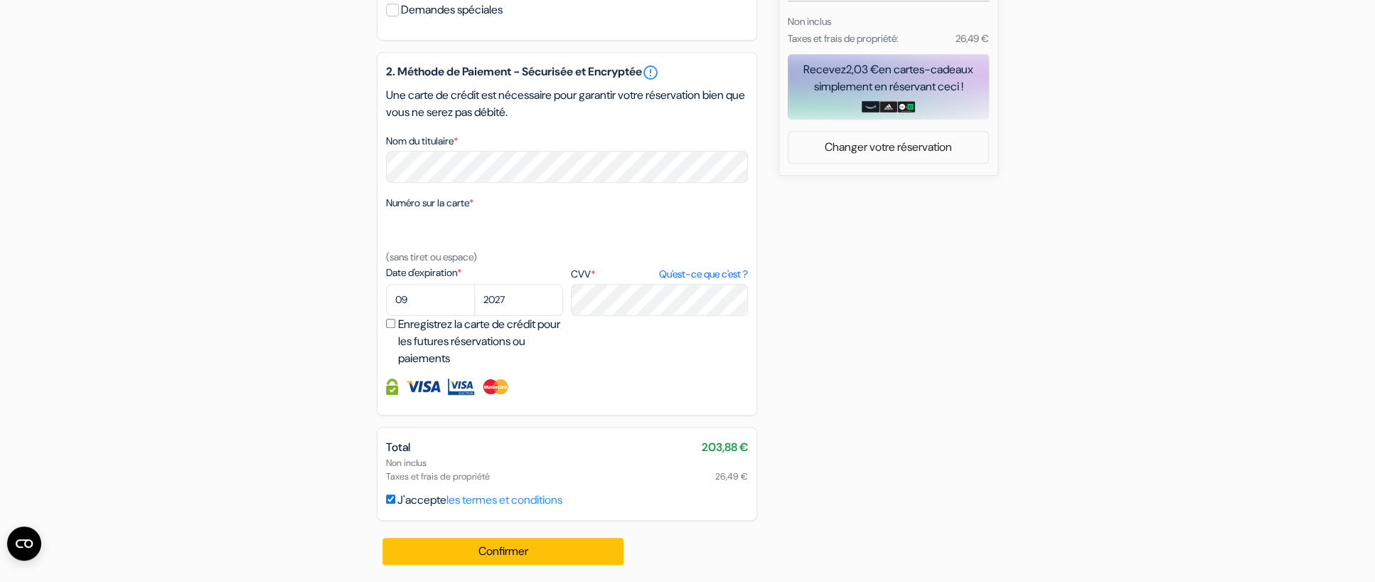
scroll to position [658, 0]
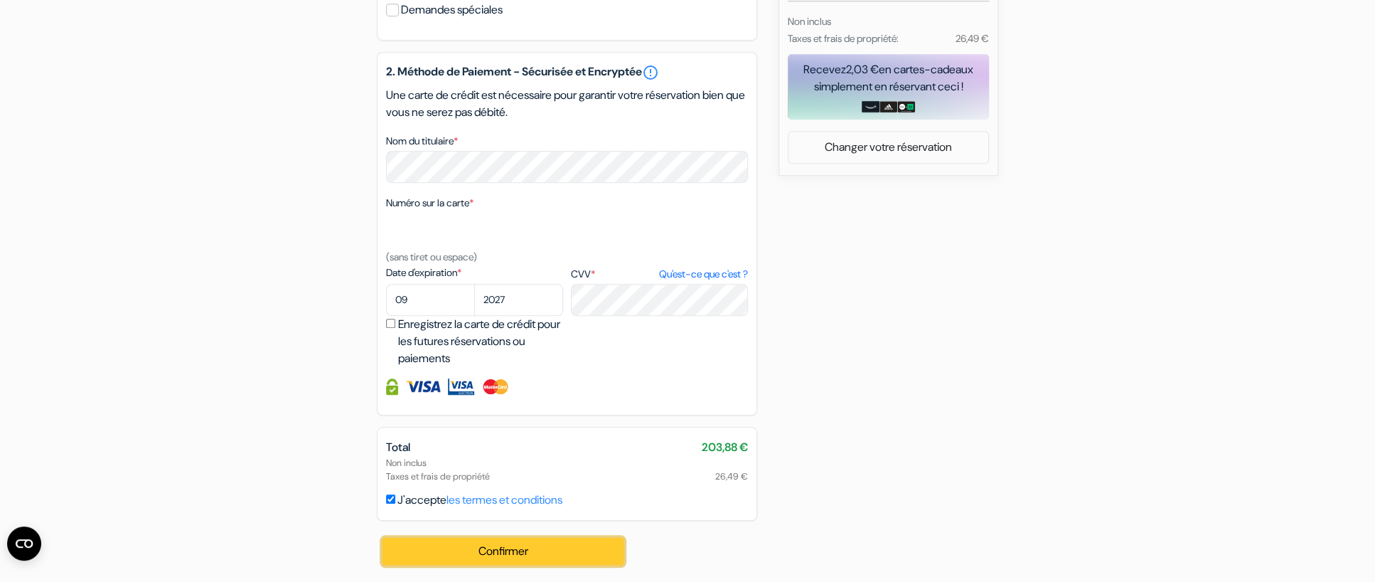
click at [550, 553] on button "Confirmer Loading..." at bounding box center [503, 551] width 241 height 27
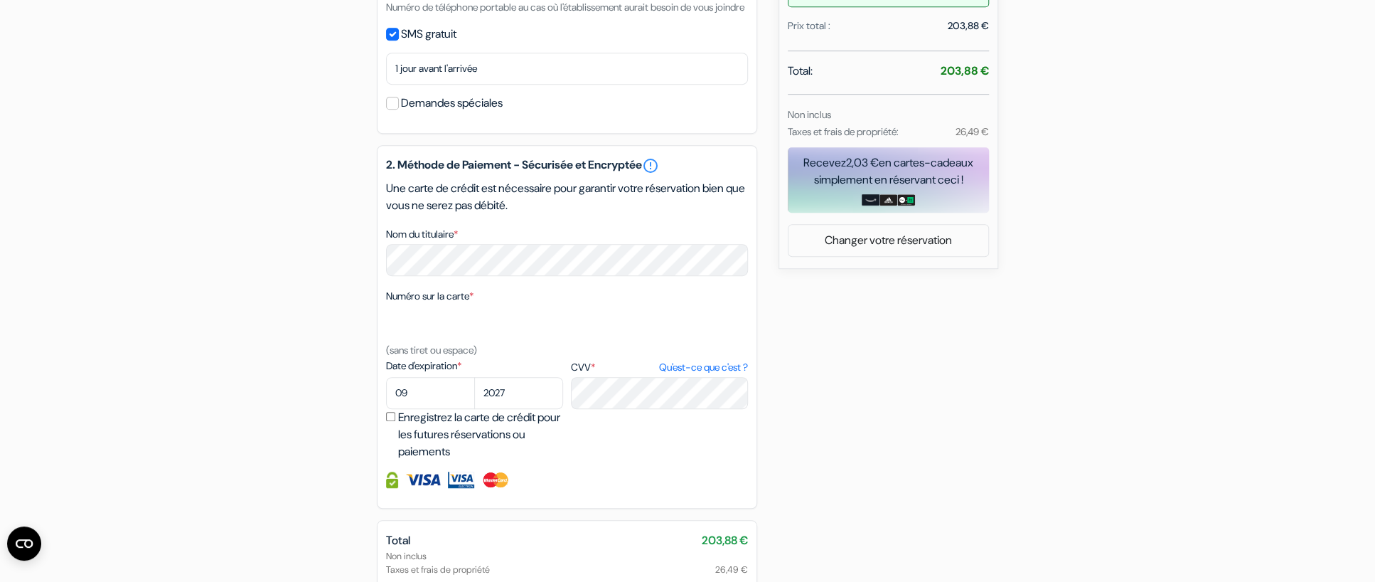
scroll to position [569, 0]
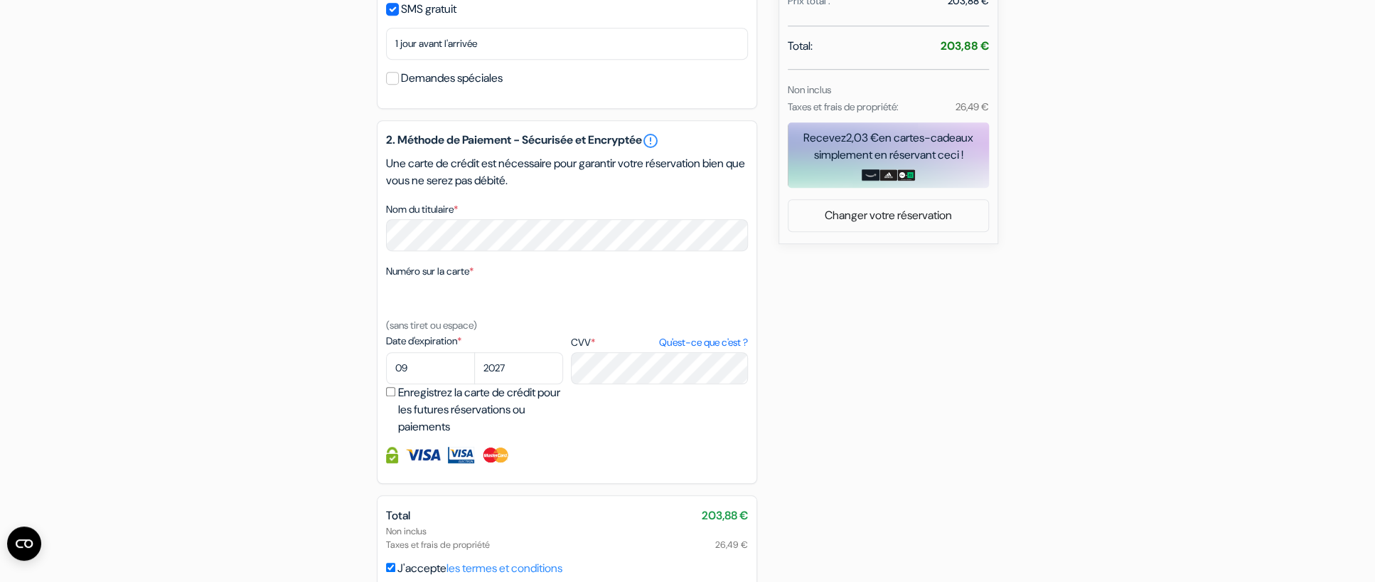
click at [387, 396] on input "Enregistrez la carte de crédit pour les futures réservations ou paiements" at bounding box center [390, 391] width 9 height 9
checkbox input "true"
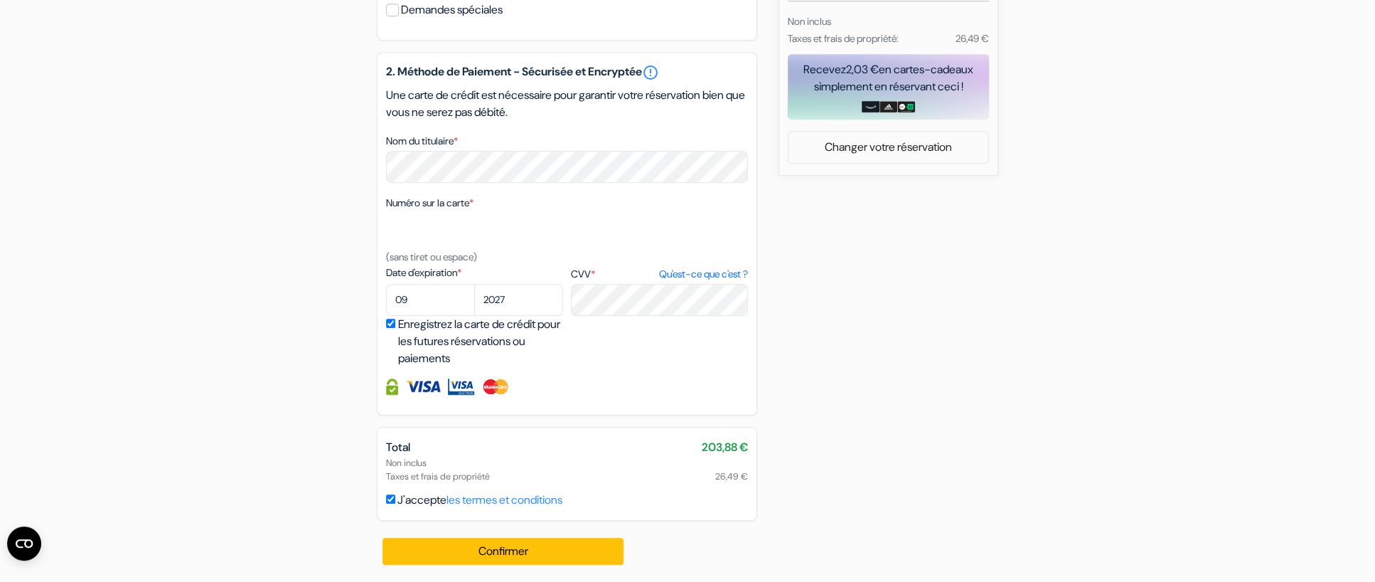
scroll to position [658, 0]
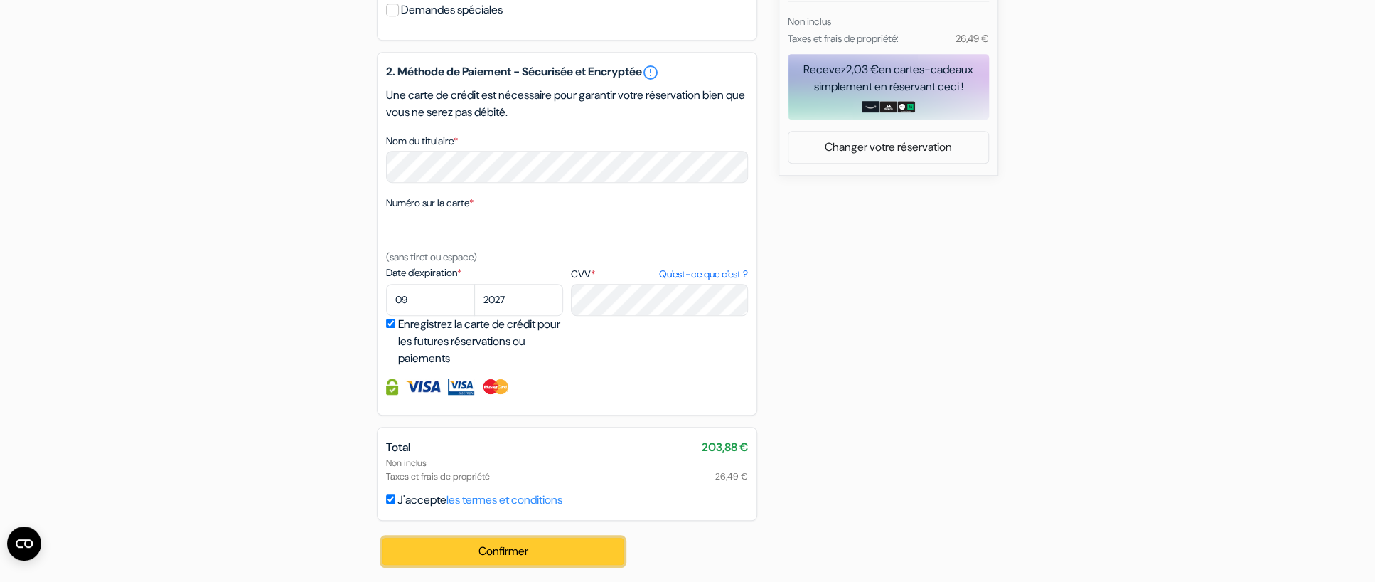
click at [533, 550] on button "Confirmer Loading..." at bounding box center [503, 551] width 241 height 27
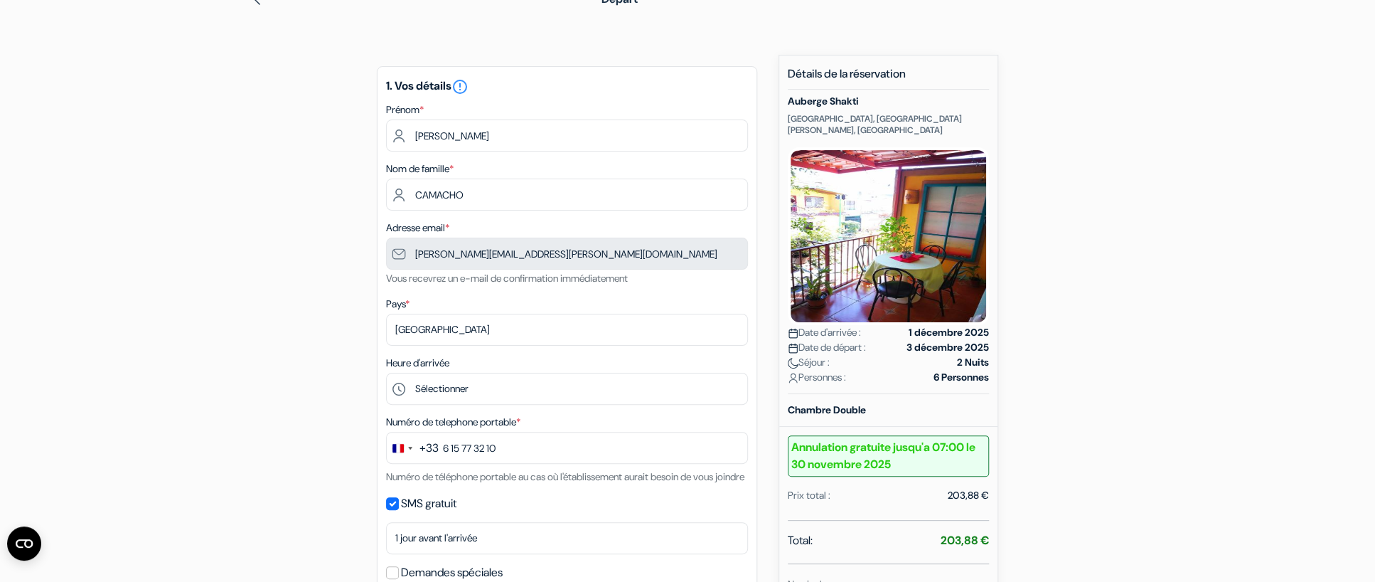
scroll to position [0, 0]
